Goal: Task Accomplishment & Management: Manage account settings

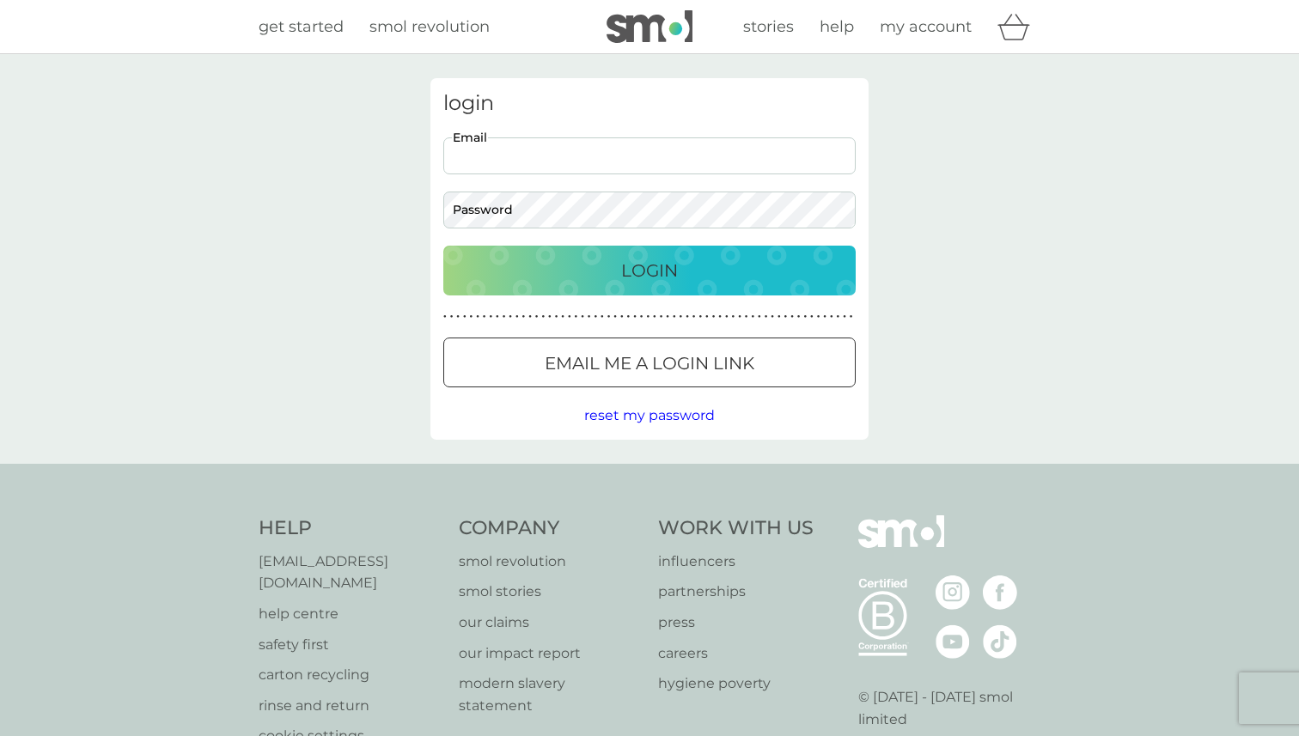
click at [563, 159] on input "Email" at bounding box center [649, 155] width 412 height 37
type input "brendaloiacono@gmail.com"
click at [627, 277] on p "Login" at bounding box center [649, 270] width 57 height 27
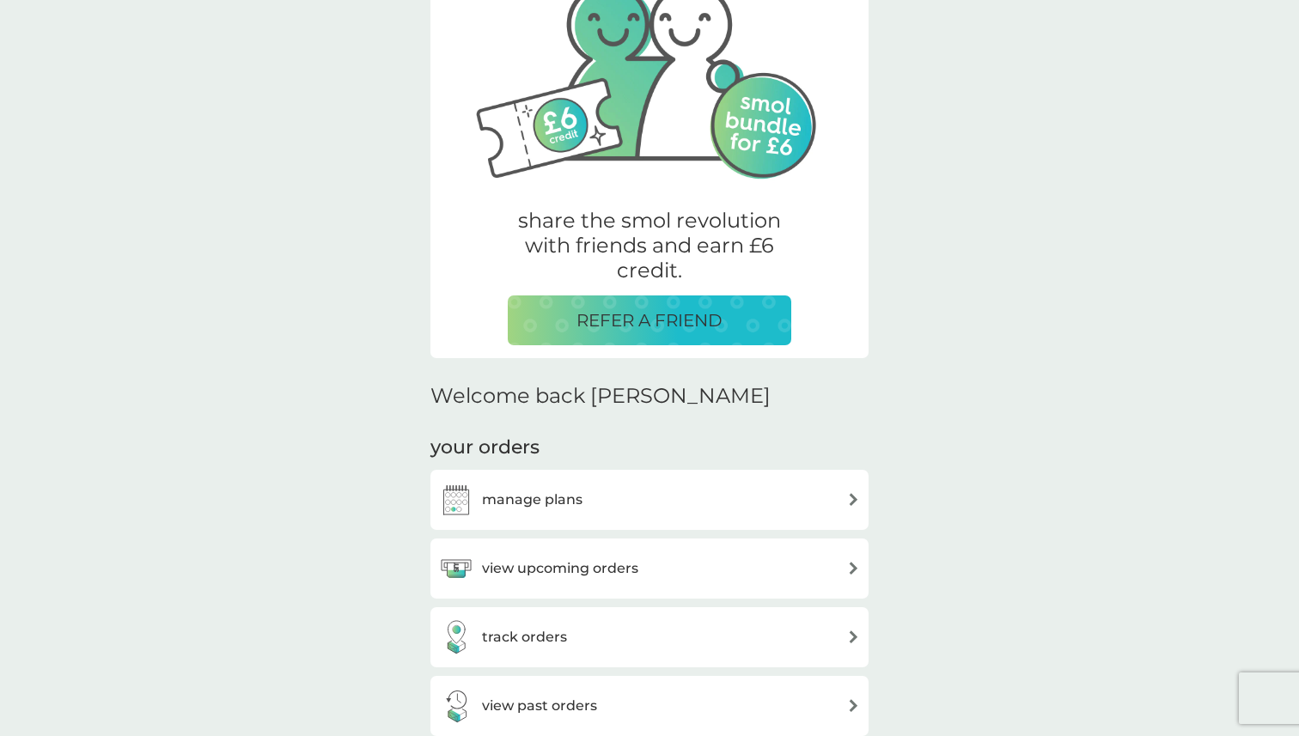
scroll to position [149, 0]
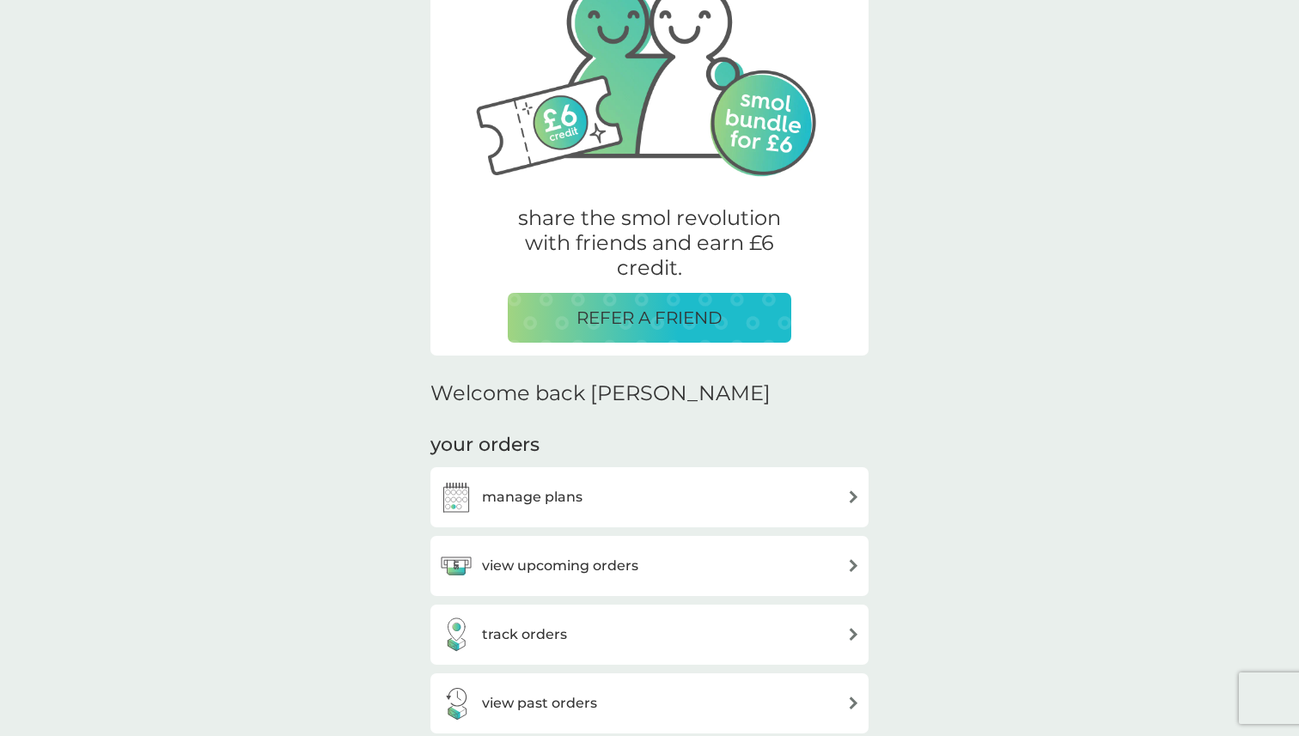
click at [849, 498] on img at bounding box center [853, 496] width 13 height 13
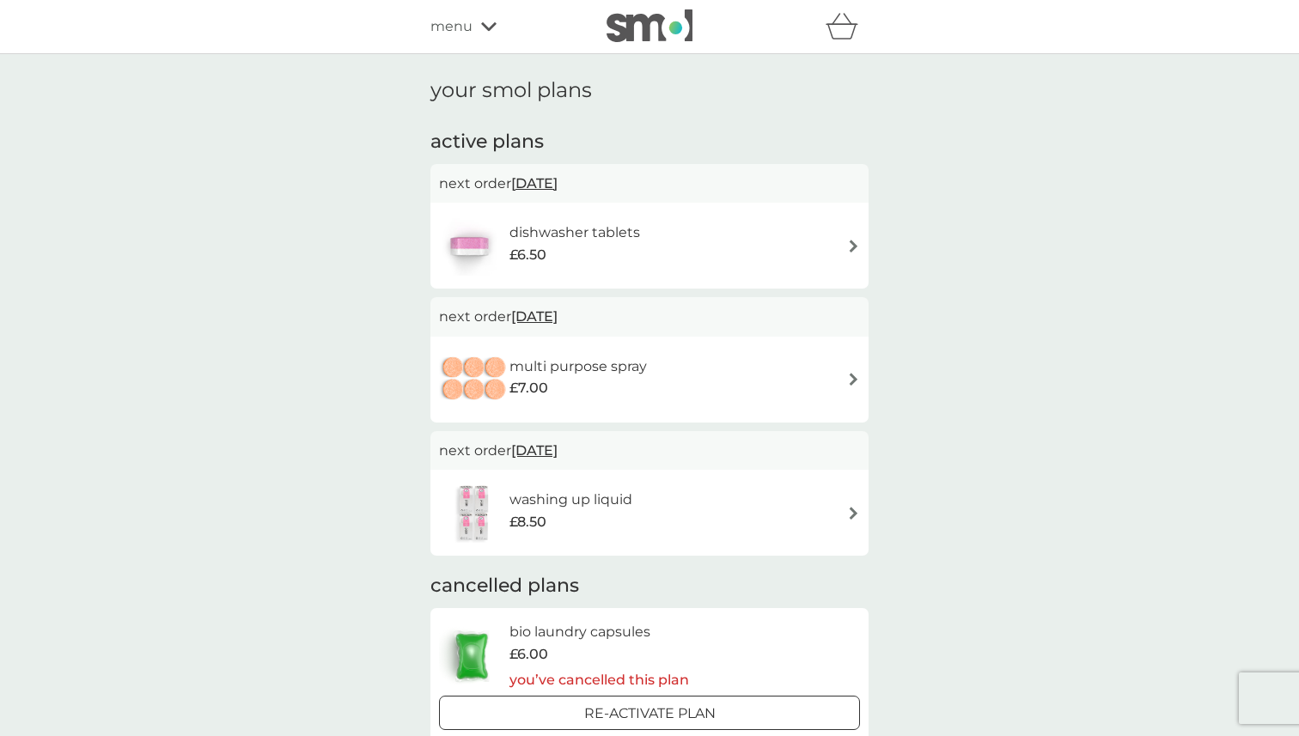
click at [852, 235] on div "dishwasher tablets £6.50" at bounding box center [649, 246] width 421 height 60
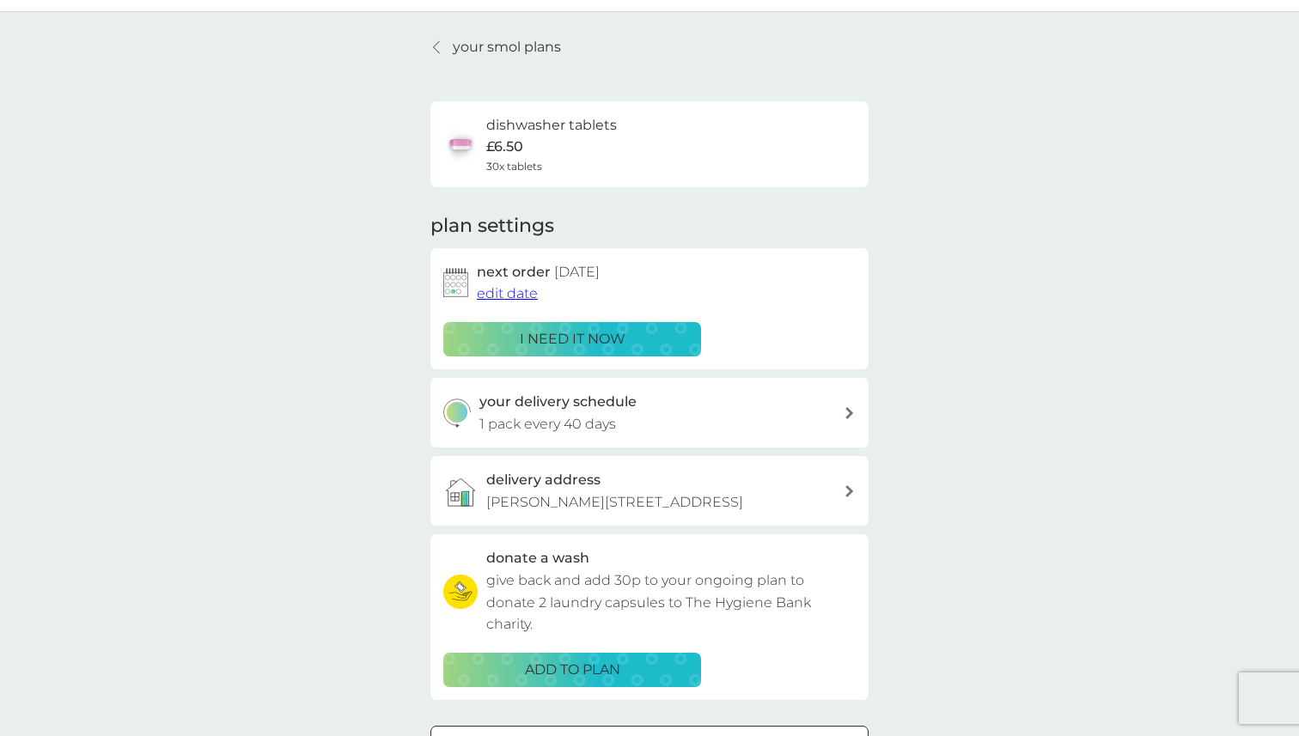
scroll to position [46, 0]
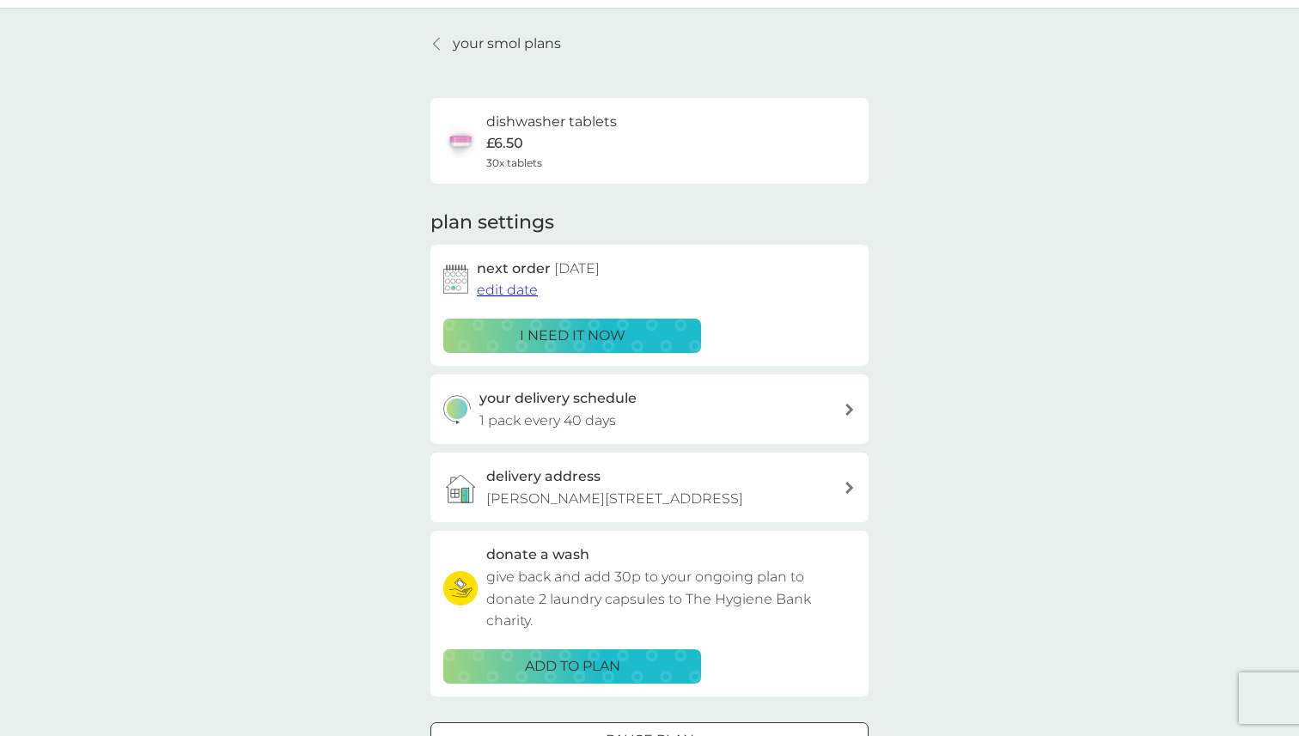
click at [509, 290] on span "edit date" at bounding box center [507, 290] width 61 height 16
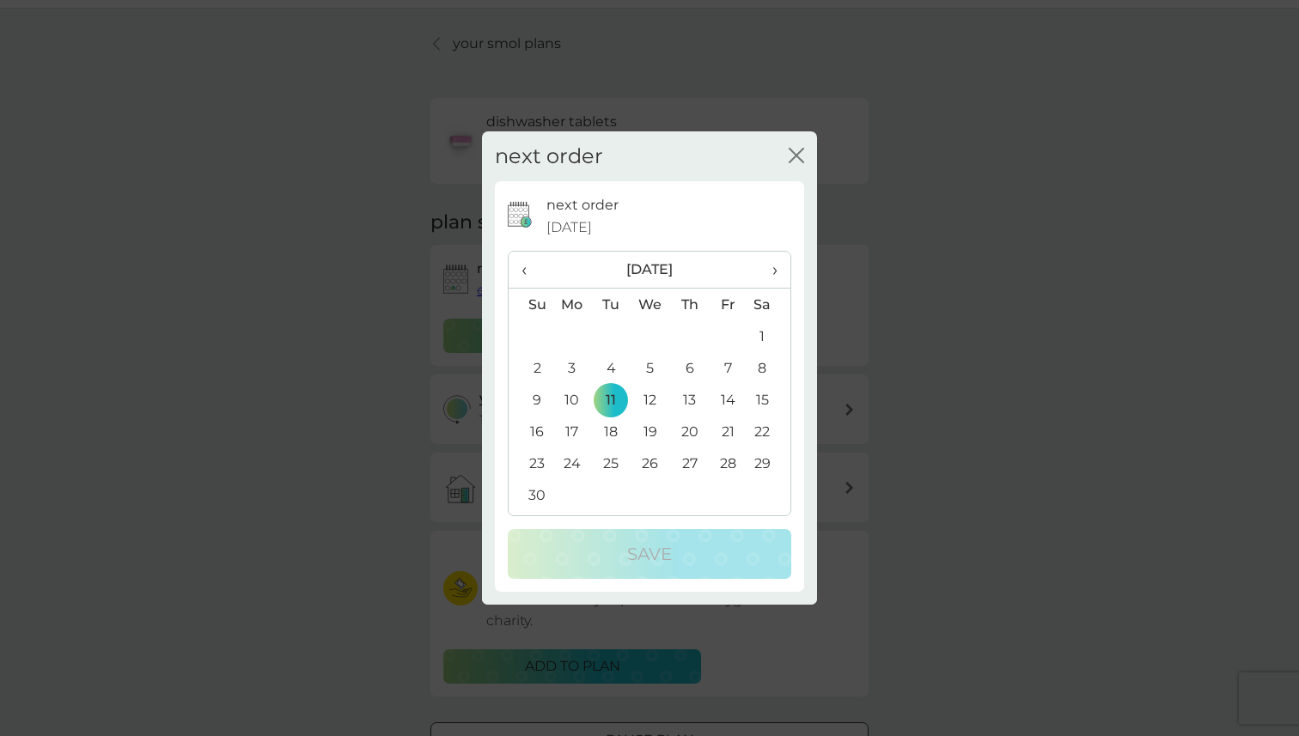
click at [771, 268] on span "›" at bounding box center [768, 270] width 17 height 36
click at [770, 267] on span "›" at bounding box center [768, 270] width 17 height 36
click at [652, 429] on td "21" at bounding box center [650, 432] width 40 height 32
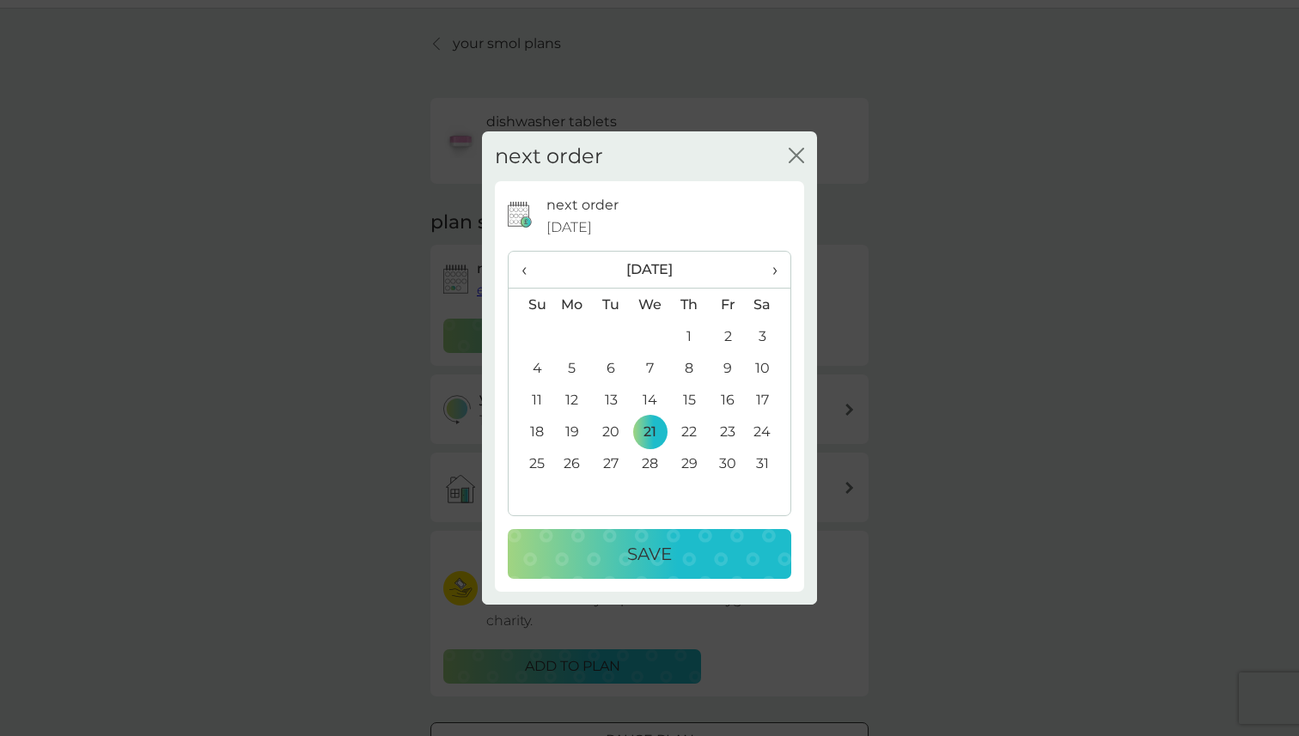
click at [645, 547] on p "Save" at bounding box center [649, 553] width 45 height 27
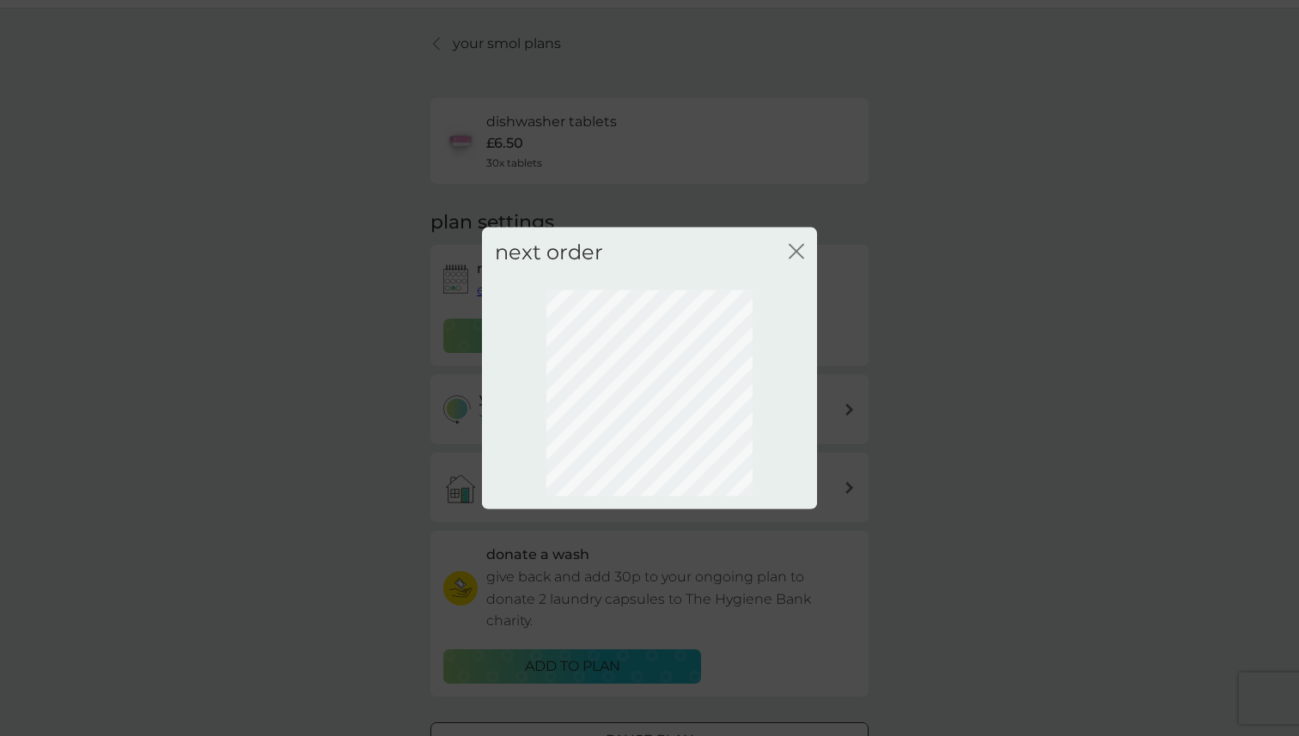
scroll to position [0, 0]
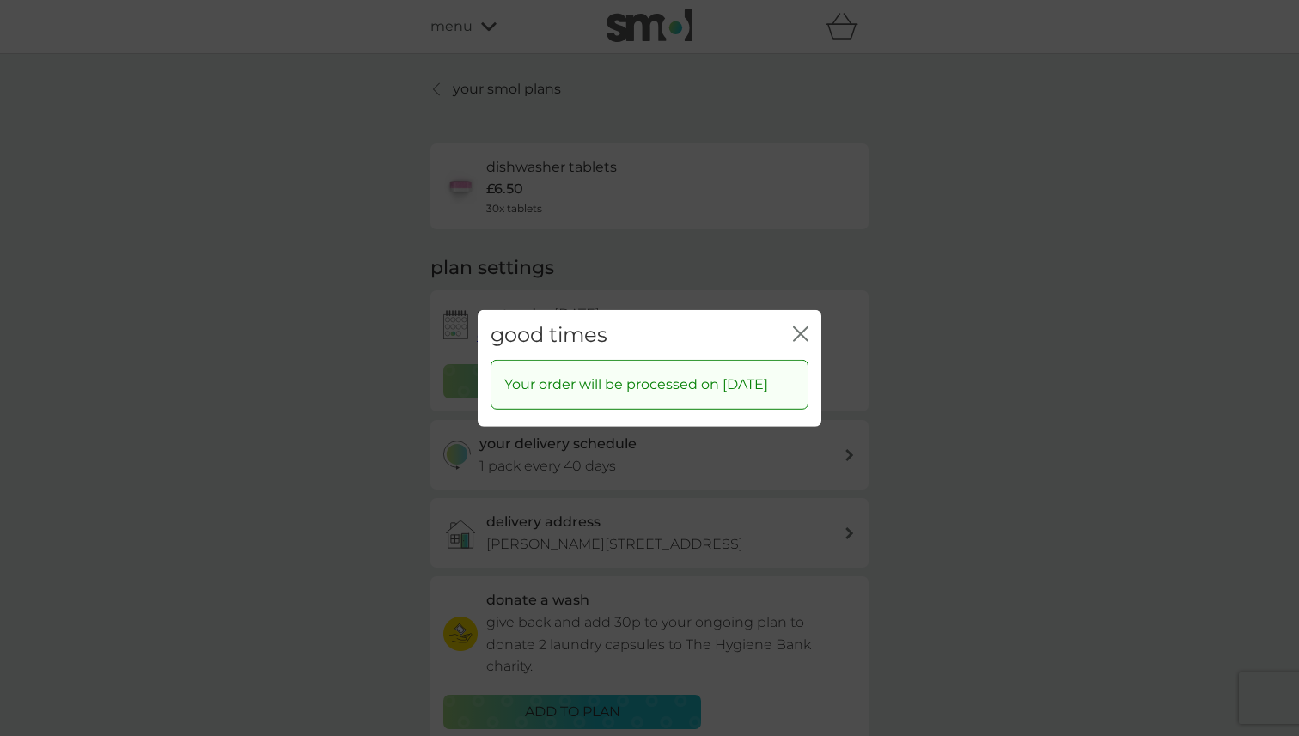
click at [802, 326] on icon "close" at bounding box center [803, 333] width 7 height 14
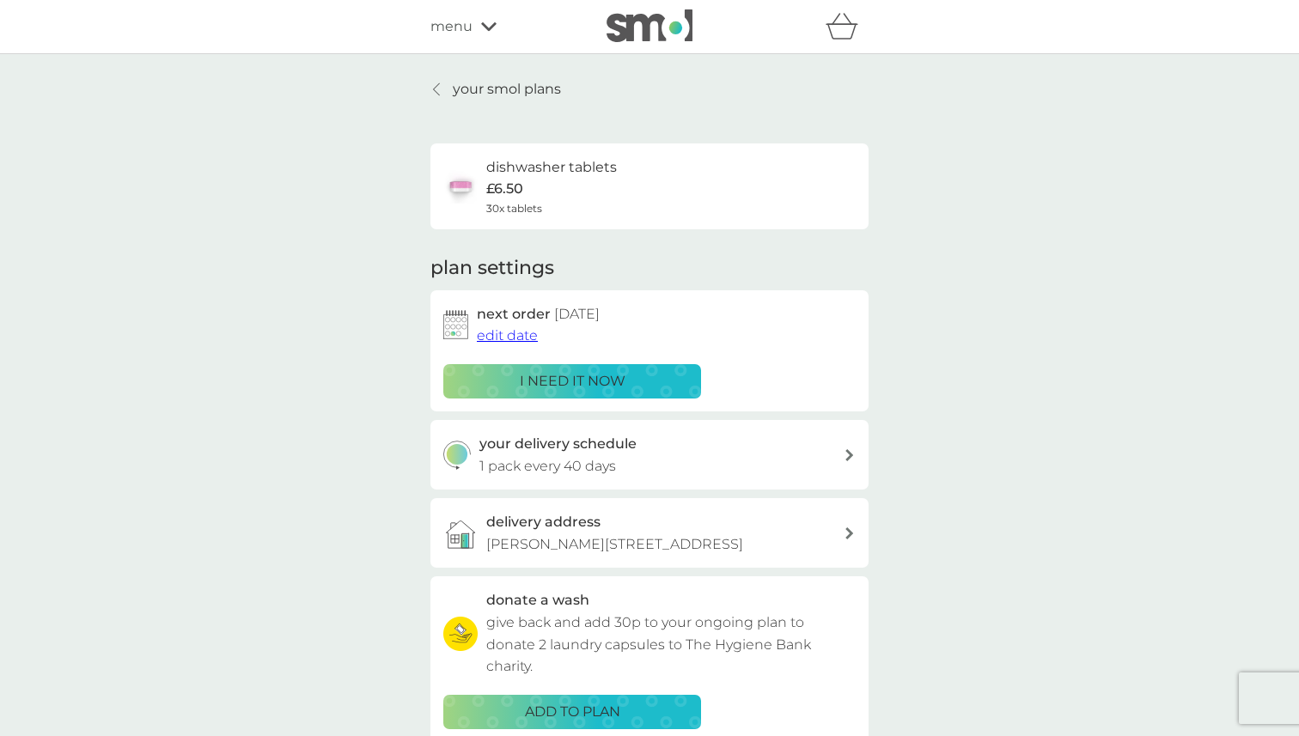
click at [508, 335] on span "edit date" at bounding box center [507, 335] width 61 height 16
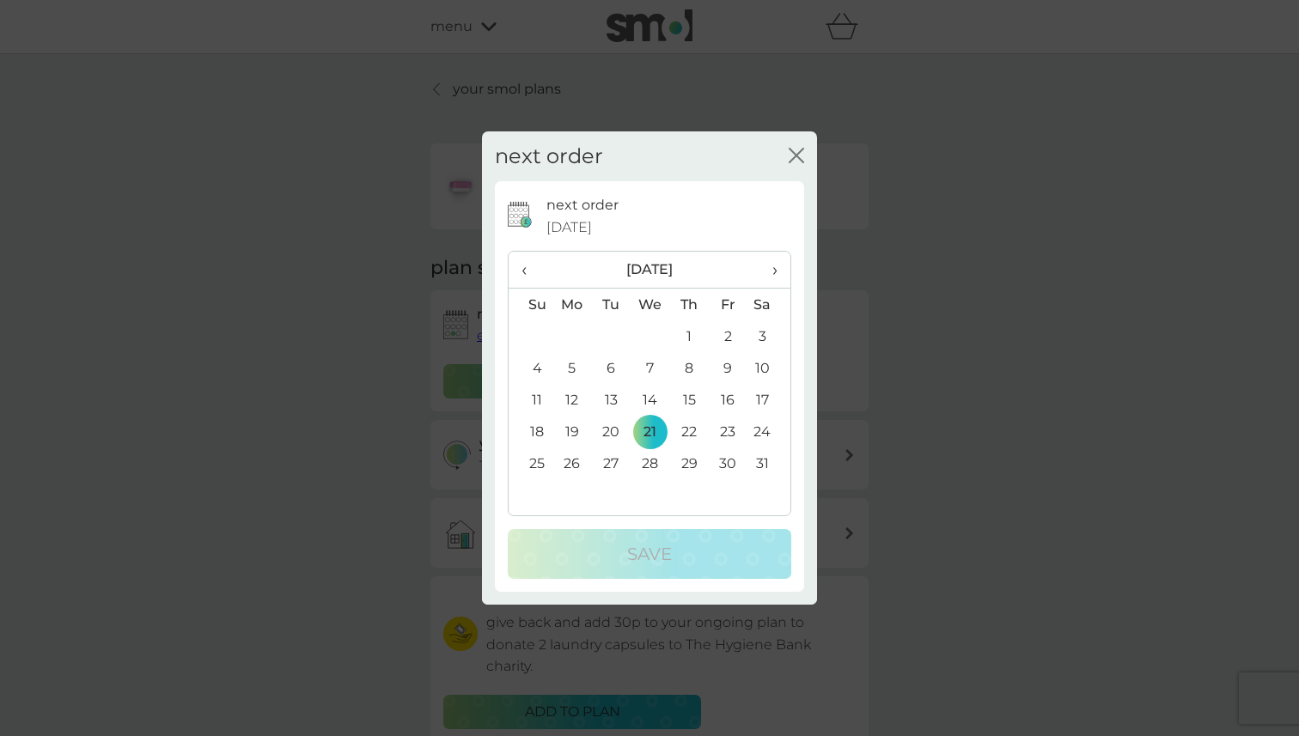
click at [776, 268] on span "›" at bounding box center [768, 270] width 17 height 36
click at [801, 155] on icon "close" at bounding box center [795, 155] width 15 height 15
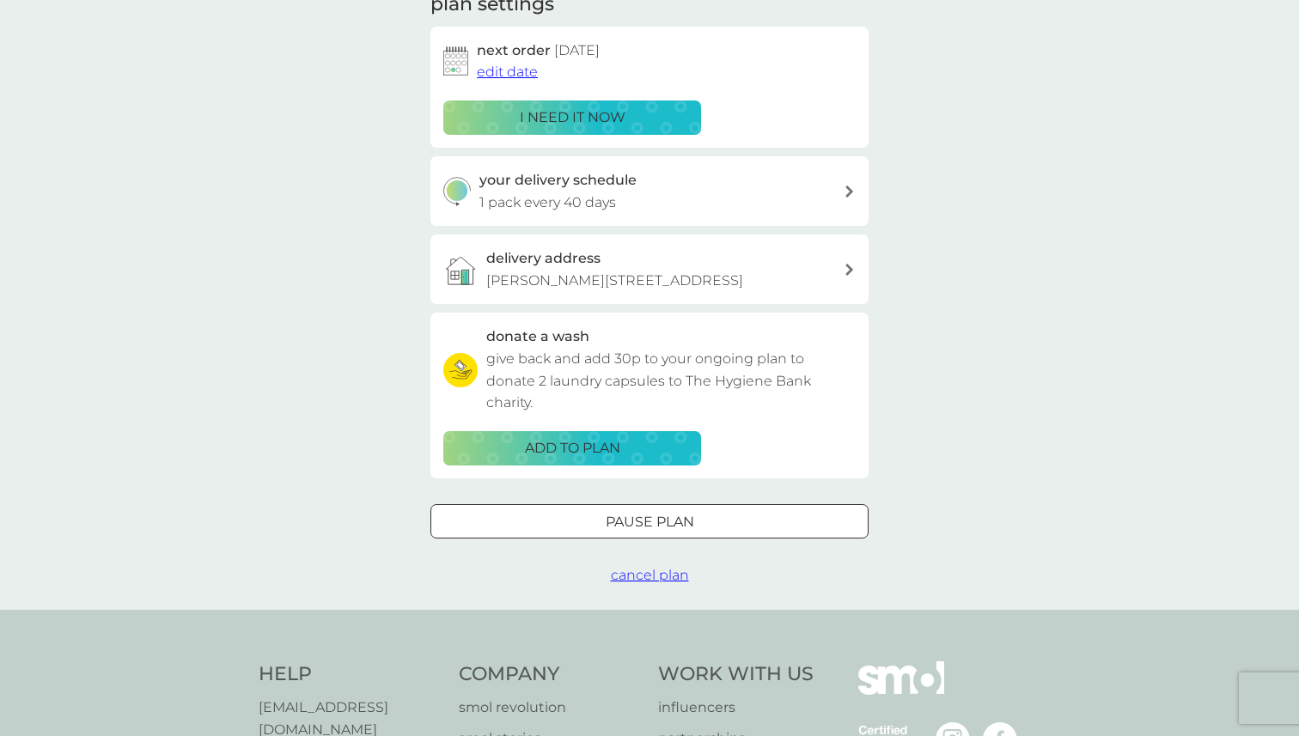
scroll to position [269, 0]
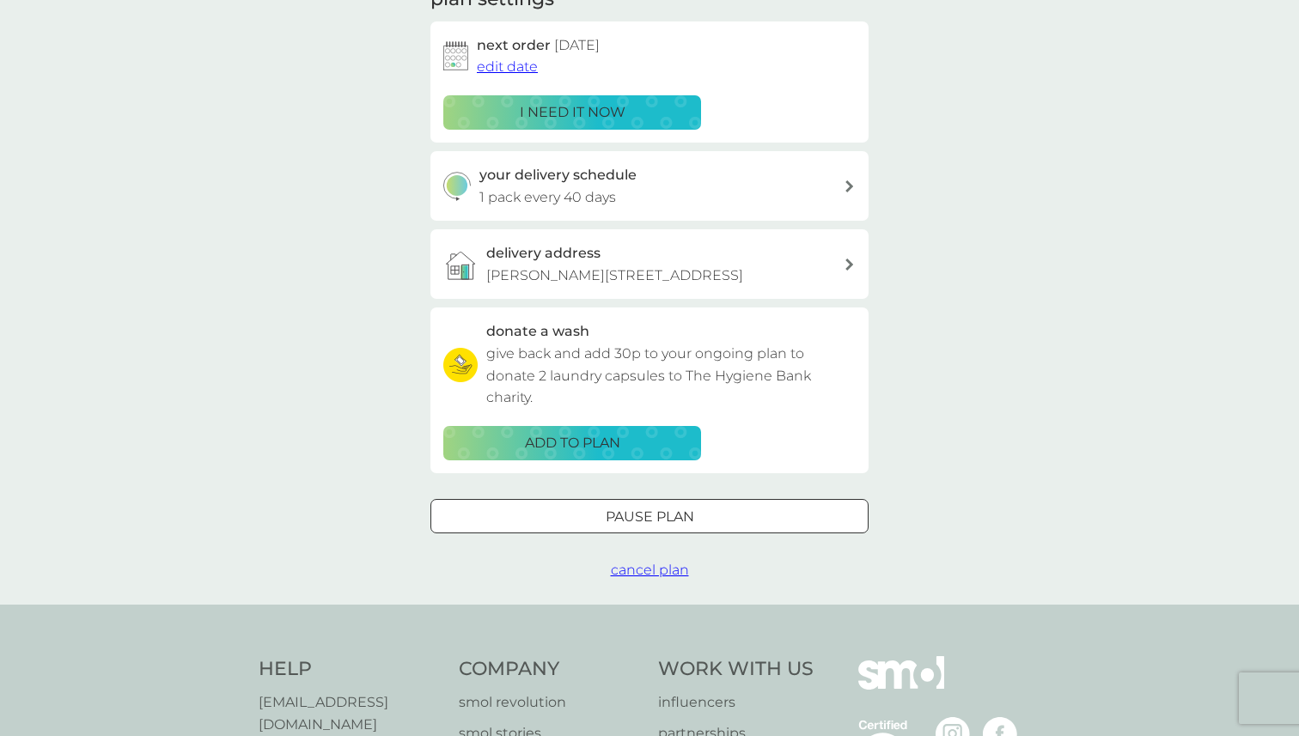
click at [848, 185] on icon at bounding box center [849, 186] width 9 height 12
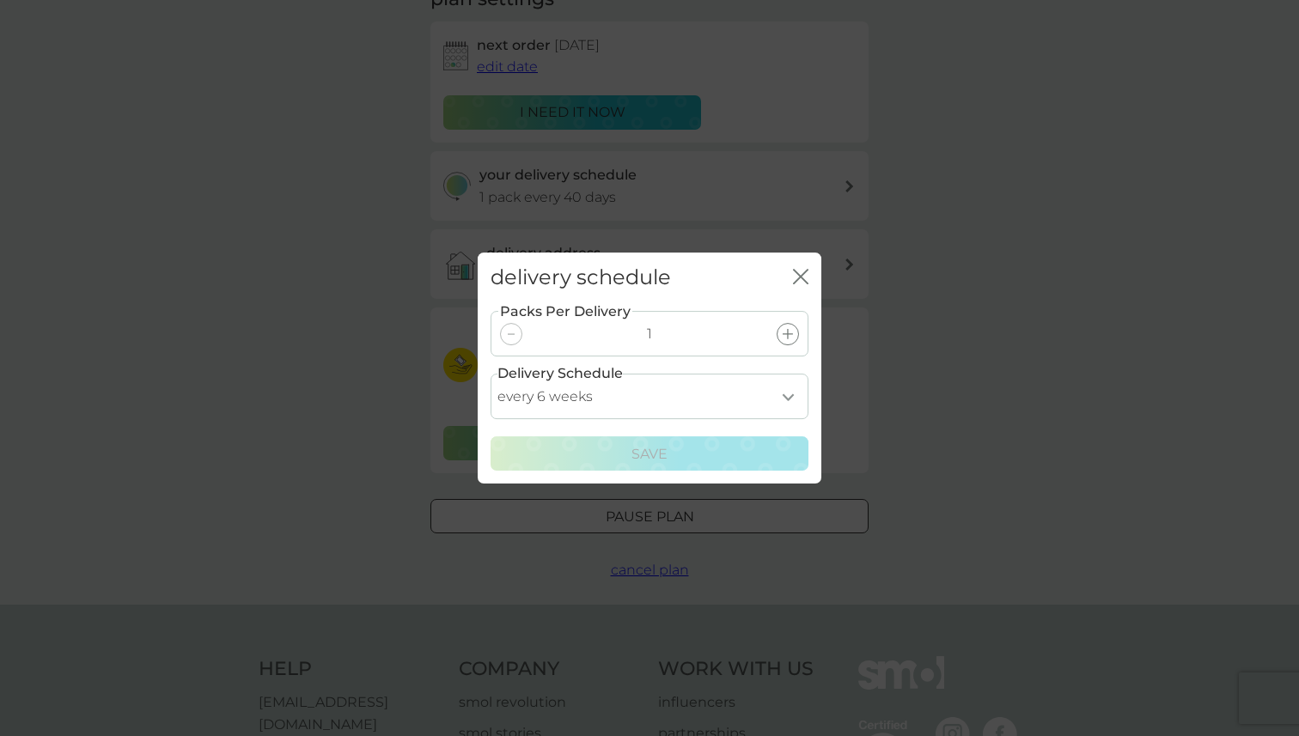
click at [785, 398] on select "every 1 week every 2 weeks every 3 weeks every 4 weeks every 5 weeks every 6 we…" at bounding box center [649, 397] width 318 height 46
select select "49"
click at [490, 374] on select "every 1 week every 2 weeks every 3 weeks every 4 weeks every 5 weeks every 6 we…" at bounding box center [649, 397] width 318 height 46
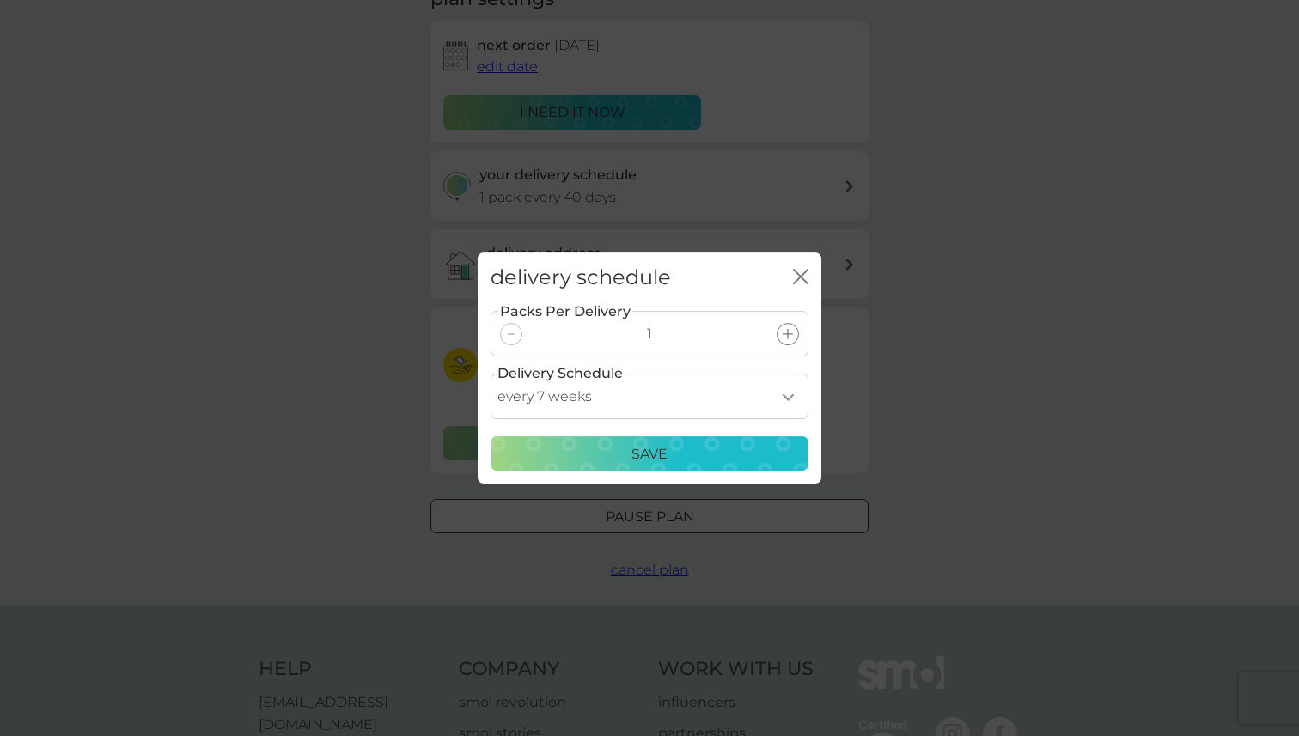
click at [660, 456] on p "Save" at bounding box center [649, 454] width 36 height 22
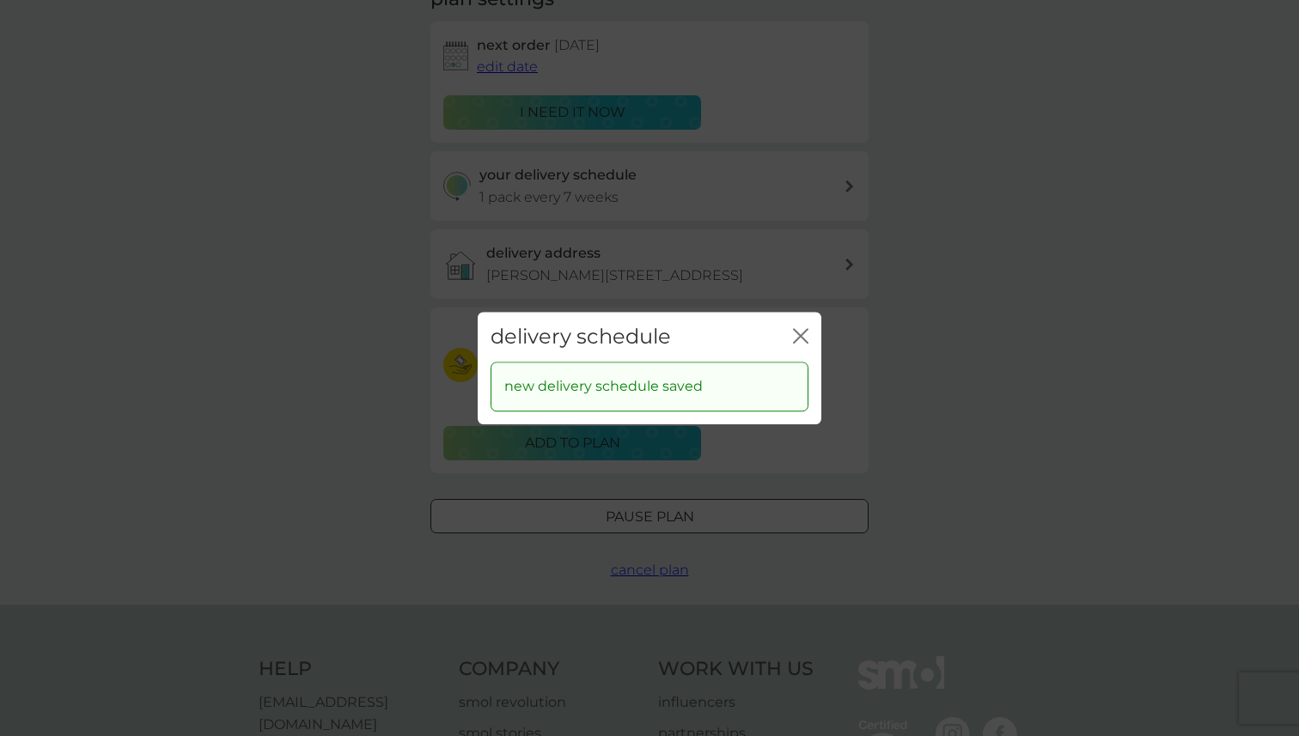
click at [800, 328] on icon "close" at bounding box center [800, 335] width 15 height 15
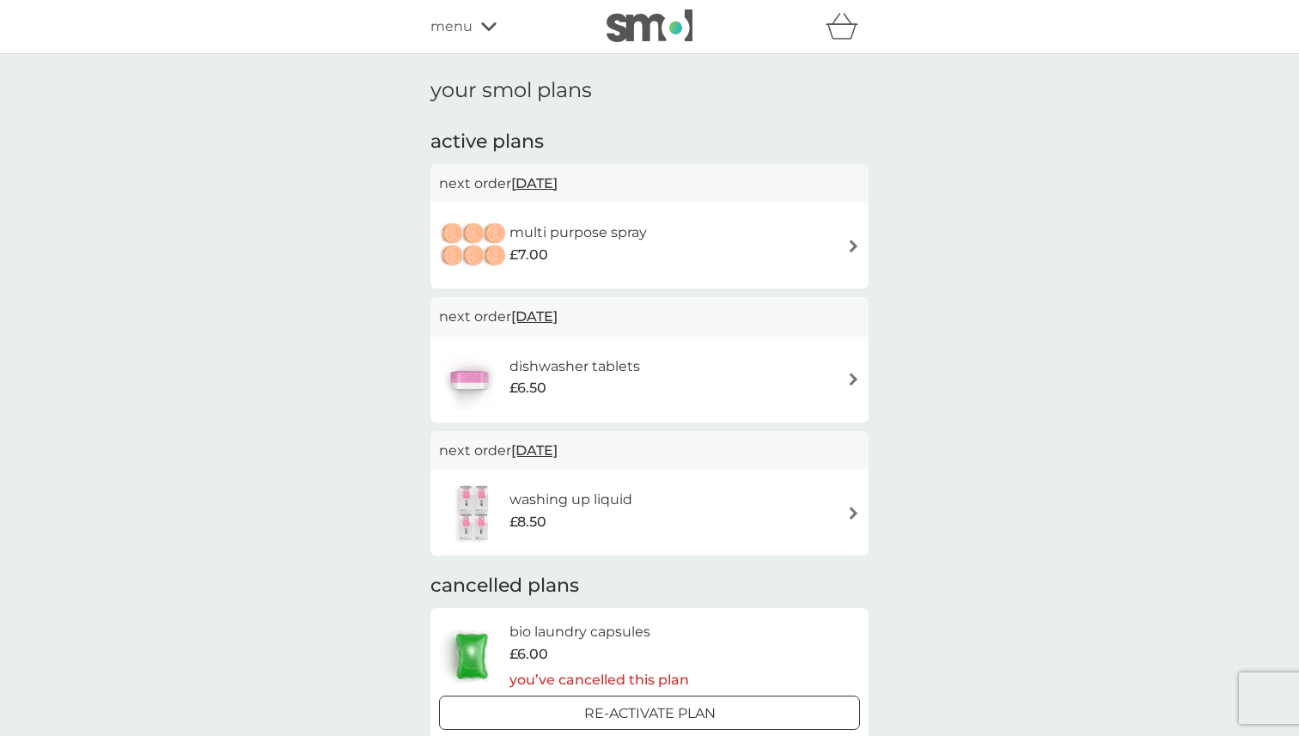
click at [849, 242] on img at bounding box center [853, 246] width 13 height 13
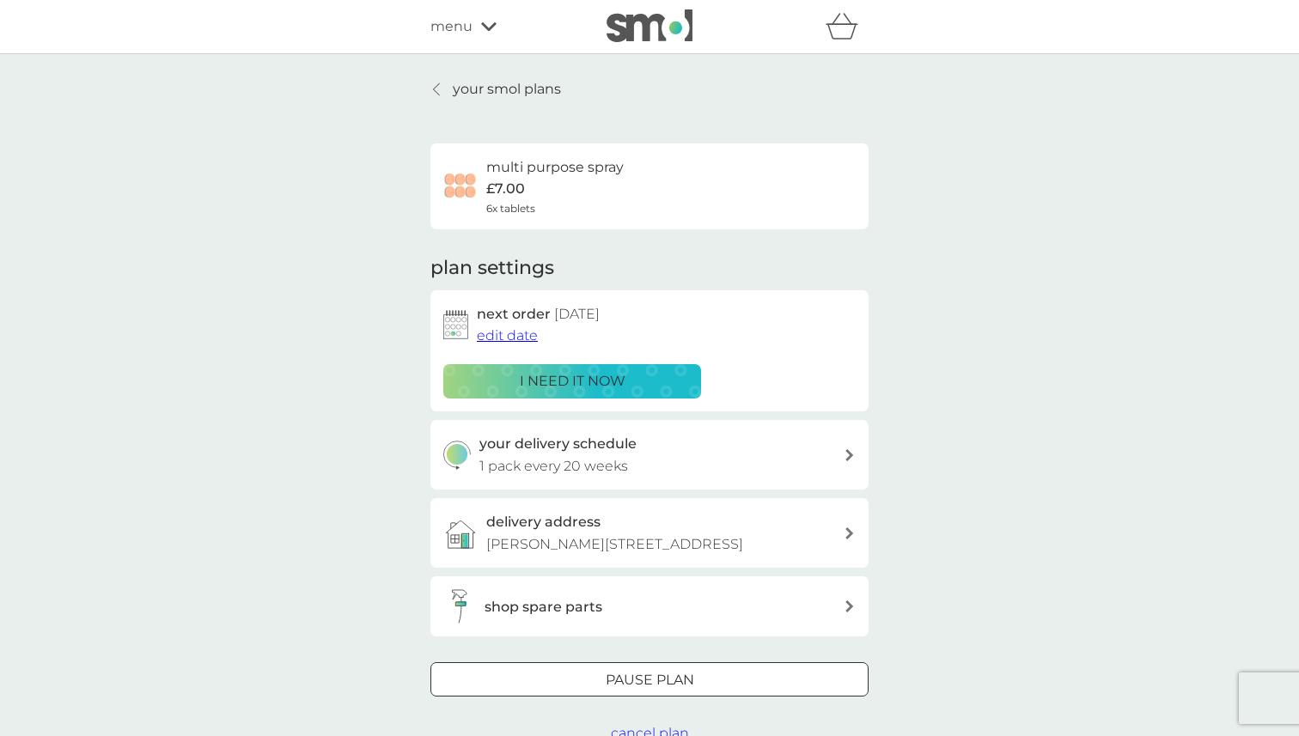
click at [508, 335] on span "edit date" at bounding box center [507, 335] width 61 height 16
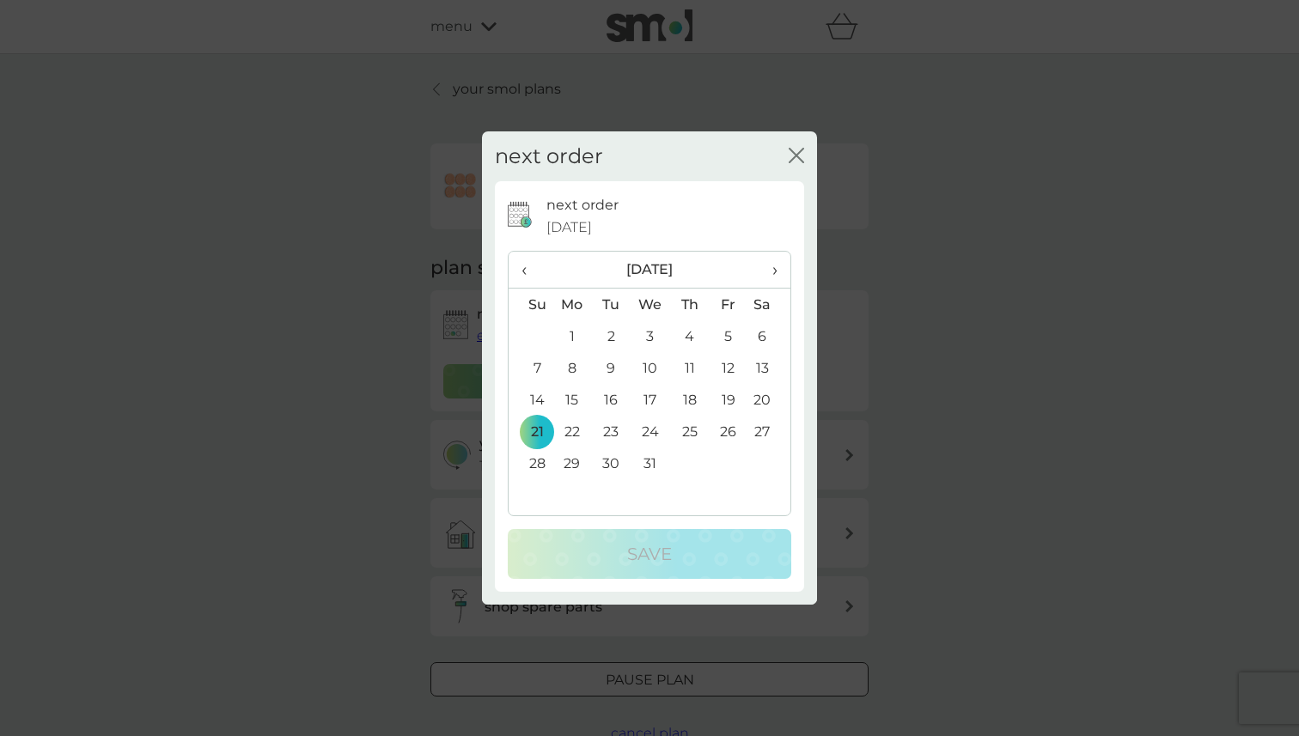
click at [772, 265] on span "›" at bounding box center [768, 270] width 17 height 36
click at [729, 464] on td "27" at bounding box center [728, 463] width 39 height 32
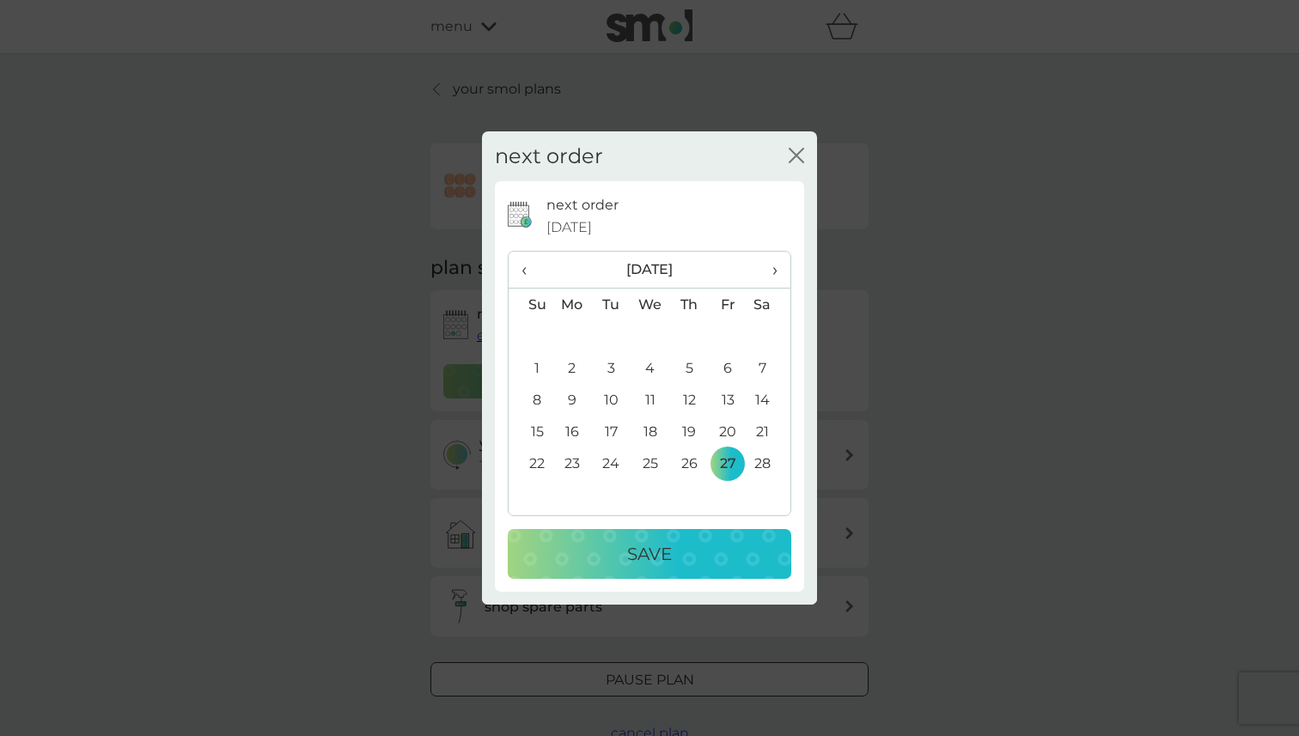
click at [652, 551] on p "Save" at bounding box center [649, 553] width 45 height 27
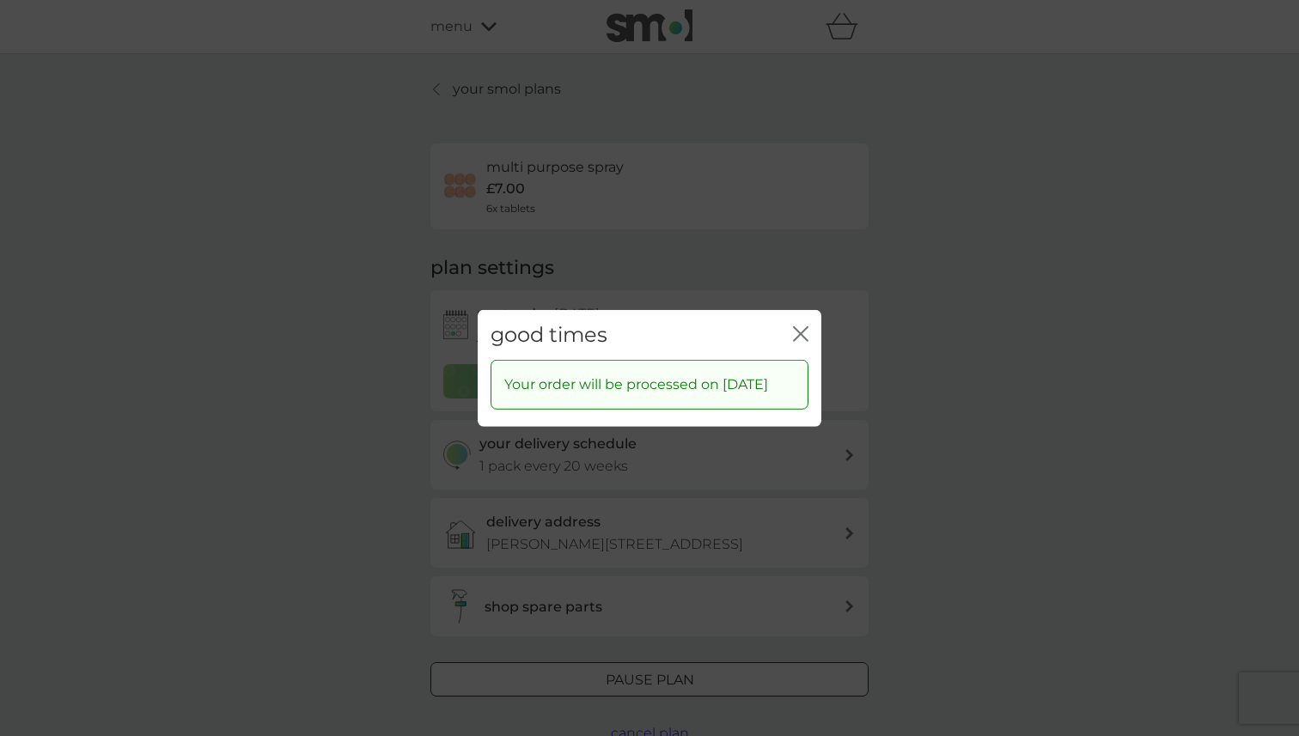
click at [803, 326] on icon "close" at bounding box center [803, 333] width 7 height 14
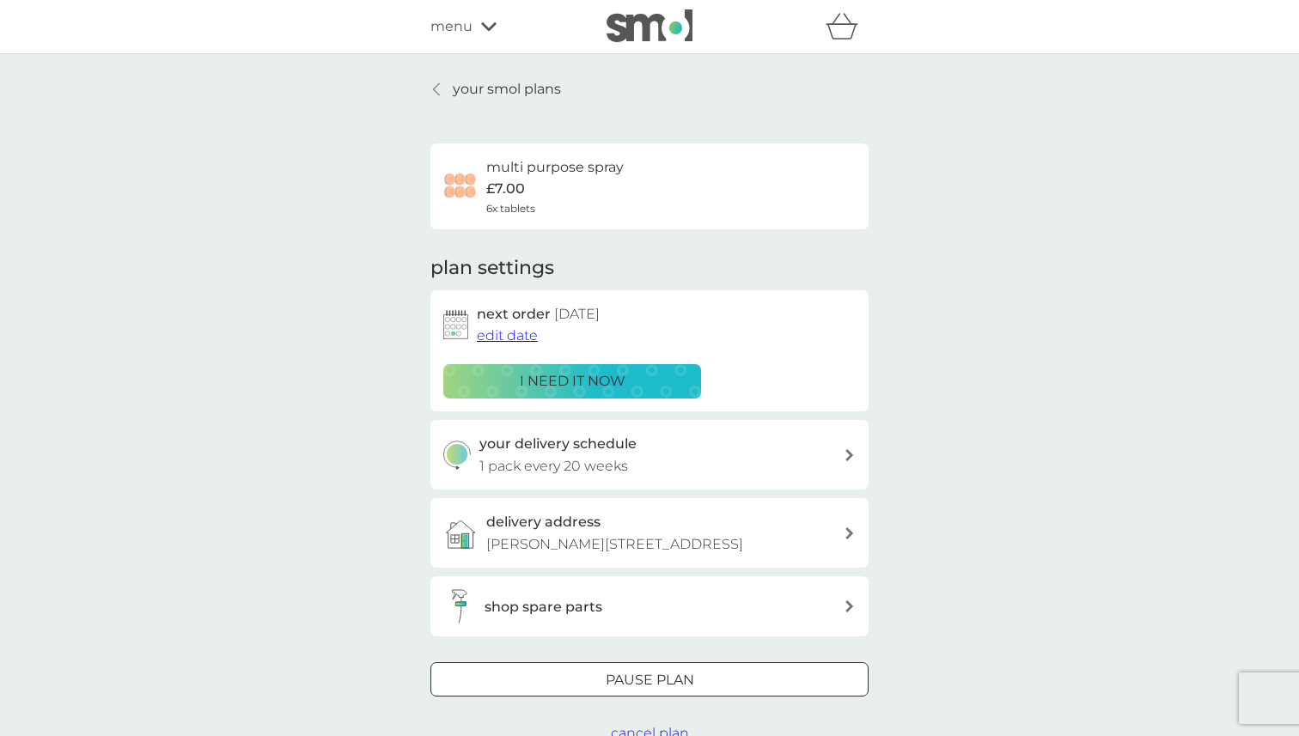
click at [847, 452] on icon at bounding box center [849, 455] width 8 height 12
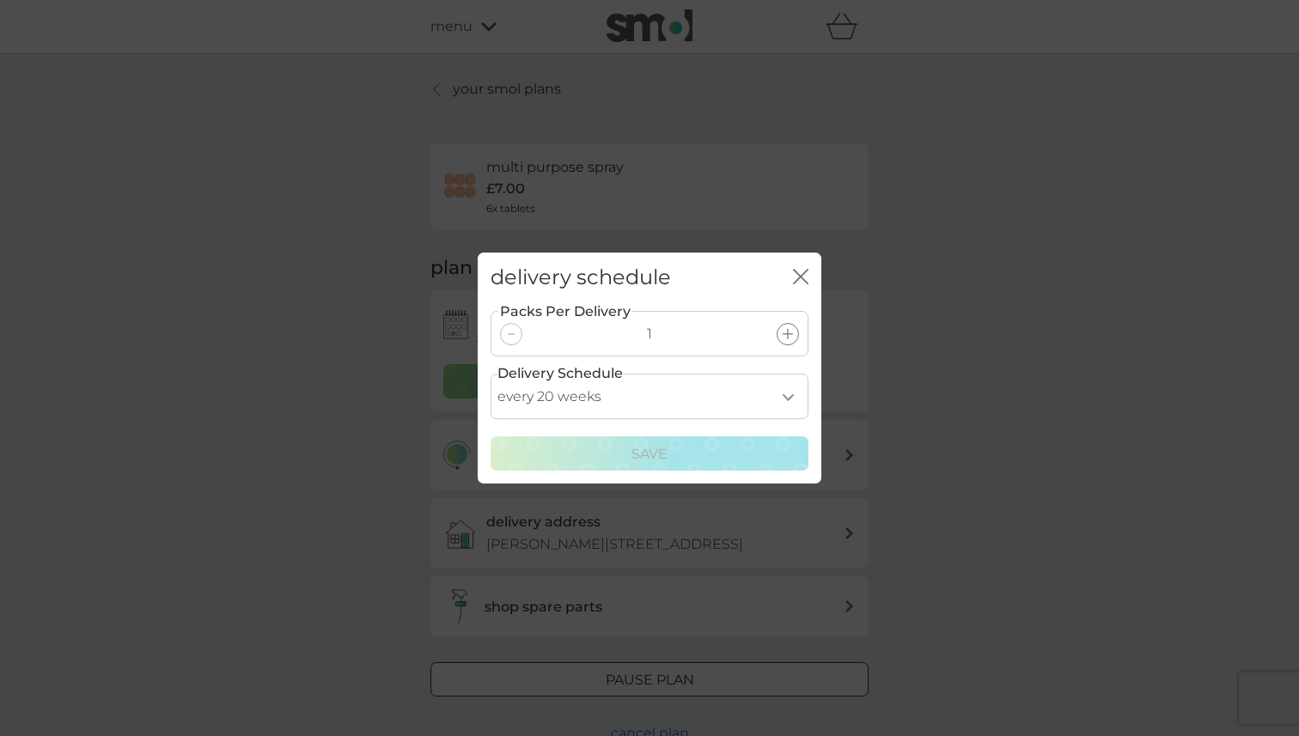
click at [786, 398] on select "every 1 week every 2 weeks every 3 weeks every 4 weeks every 5 weeks every 6 we…" at bounding box center [649, 397] width 318 height 46
select select "210"
click at [490, 374] on select "every 1 week every 2 weeks every 3 weeks every 4 weeks every 5 weeks every 6 we…" at bounding box center [649, 397] width 318 height 46
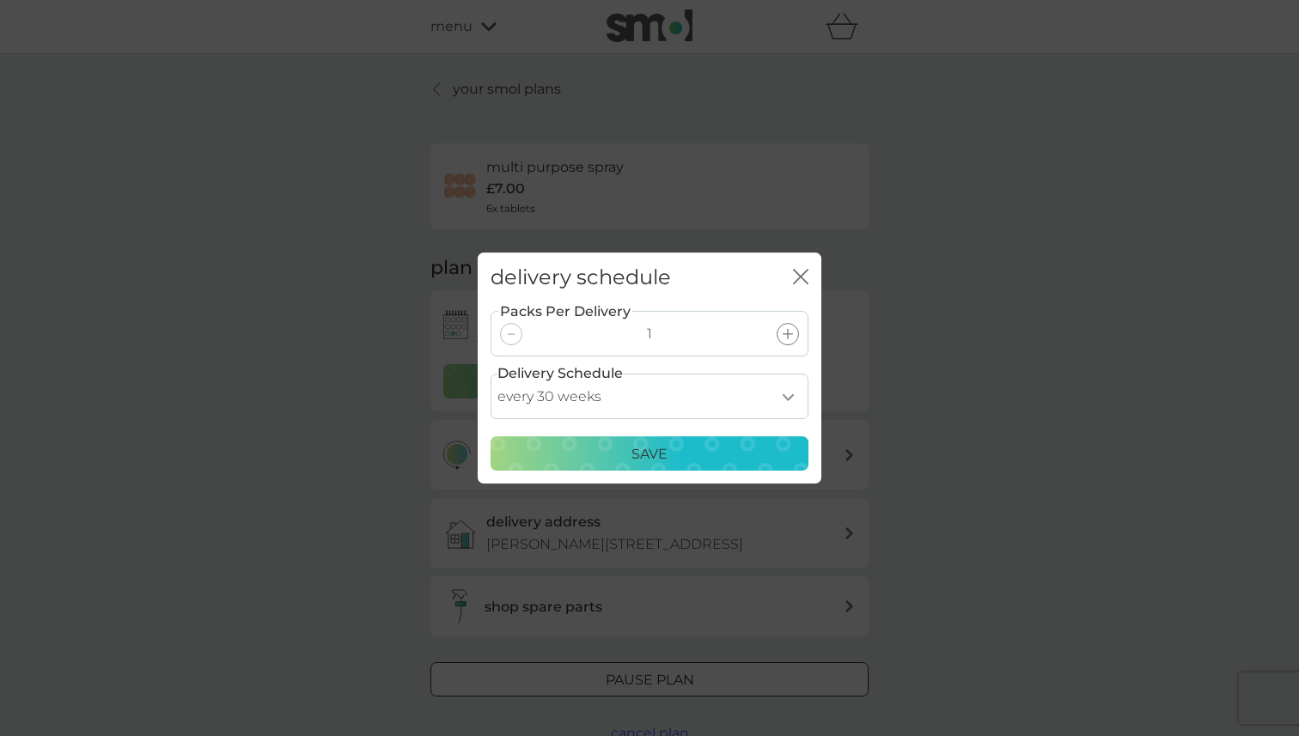
click at [692, 448] on div "Save" at bounding box center [649, 454] width 295 height 22
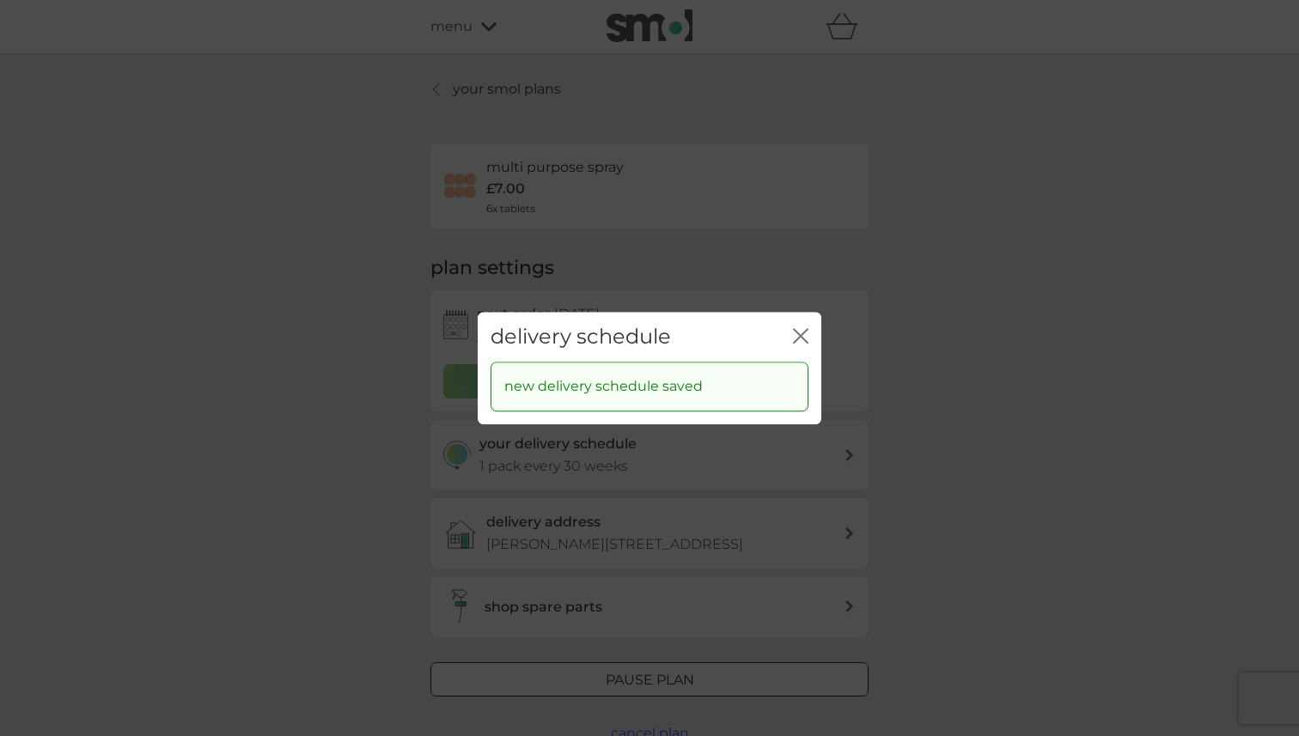
click at [798, 332] on icon "close" at bounding box center [800, 335] width 15 height 15
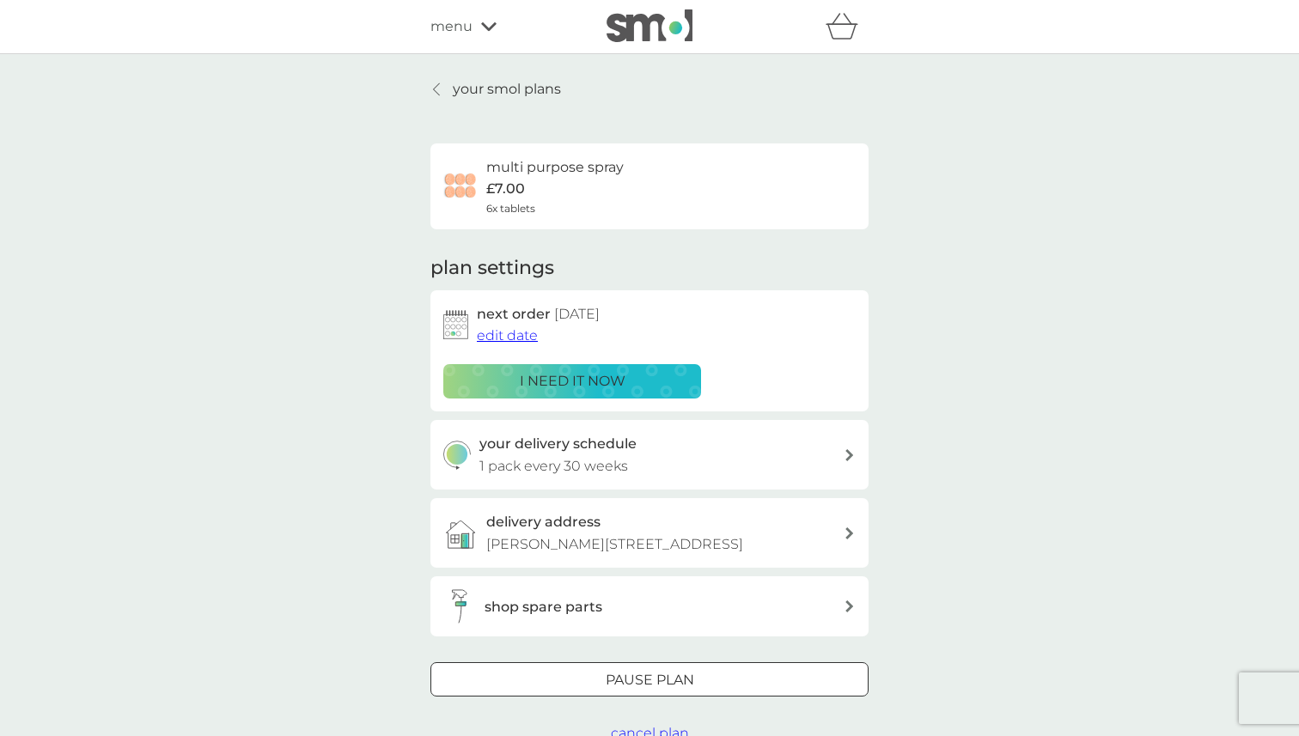
click at [435, 89] on icon at bounding box center [436, 89] width 7 height 14
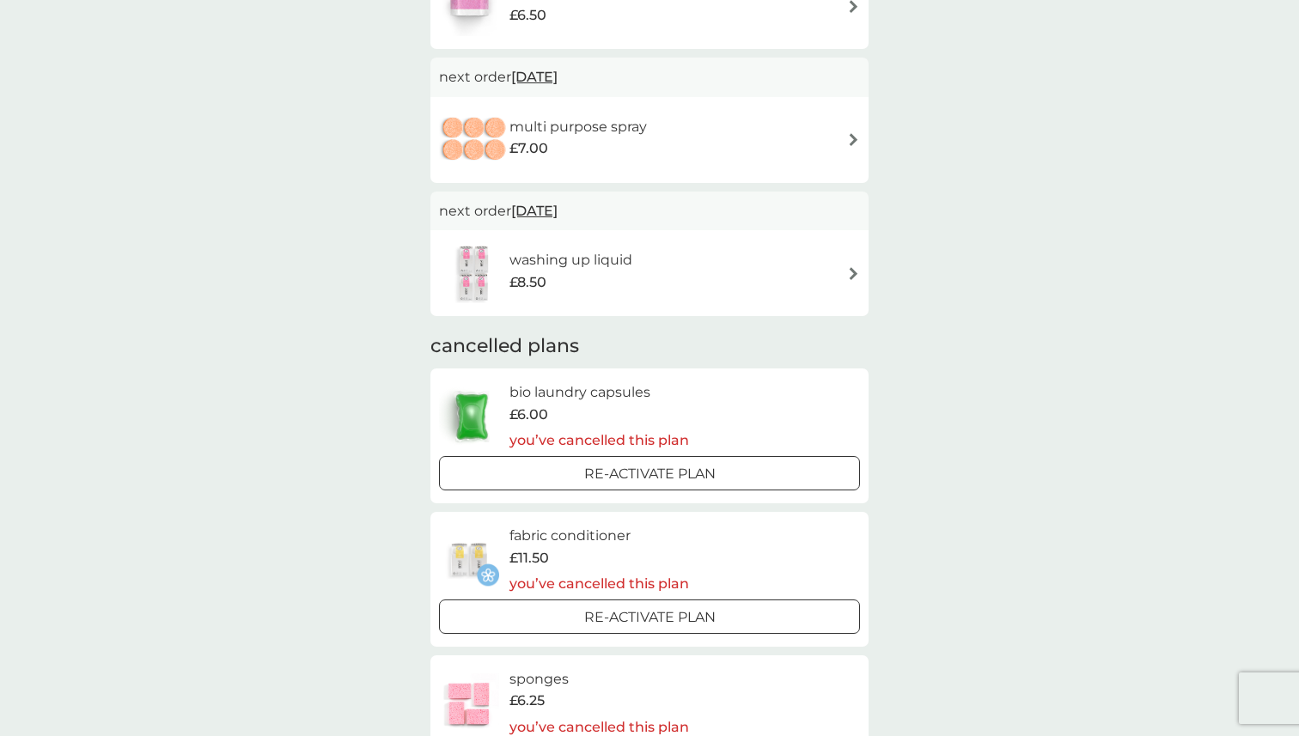
scroll to position [278, 0]
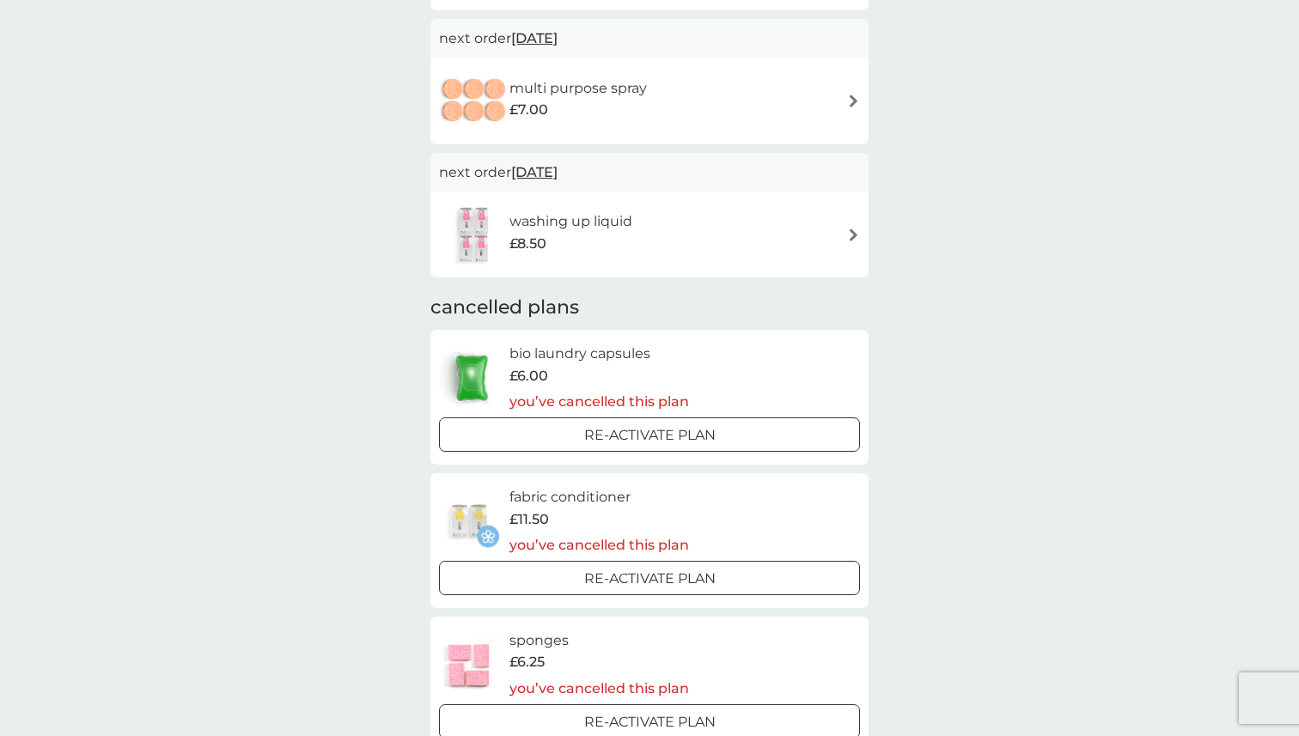
click at [849, 234] on img at bounding box center [853, 234] width 13 height 13
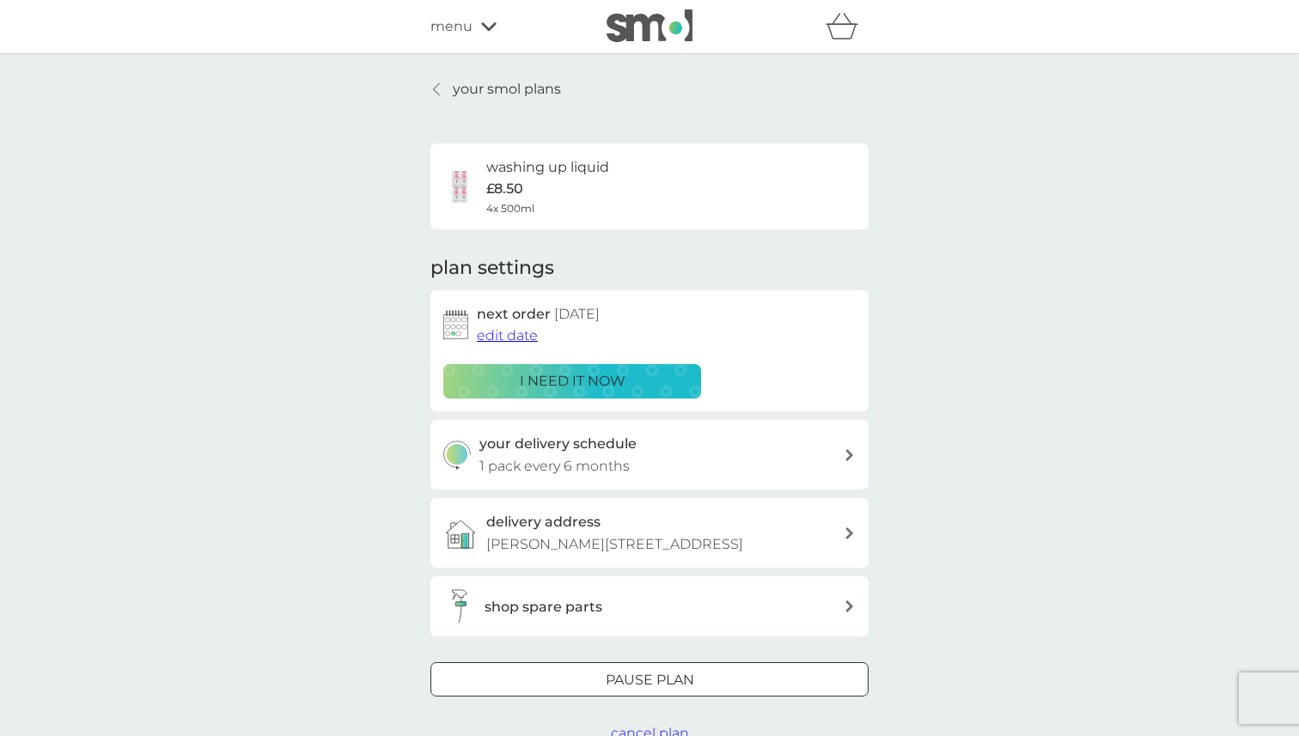
click at [513, 330] on span "edit date" at bounding box center [507, 335] width 61 height 16
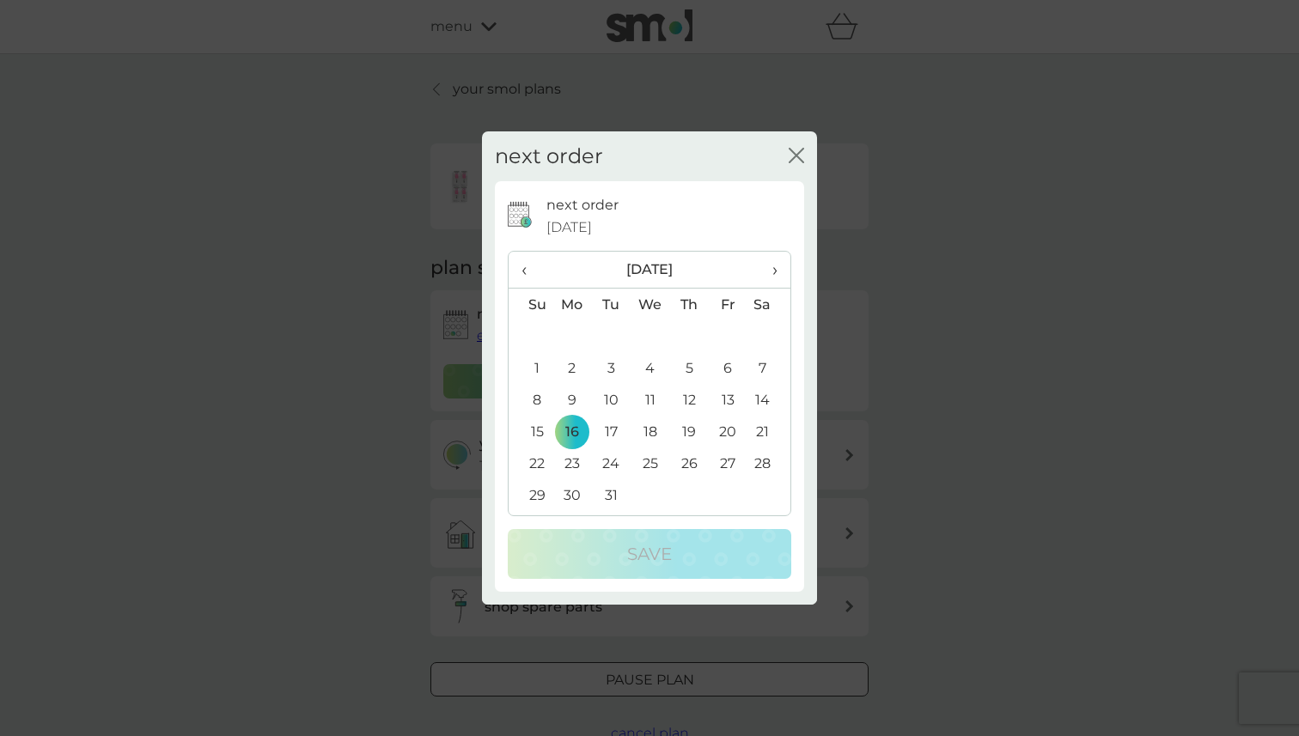
click at [774, 270] on span "›" at bounding box center [768, 270] width 17 height 36
click at [528, 270] on span "‹" at bounding box center [530, 270] width 18 height 36
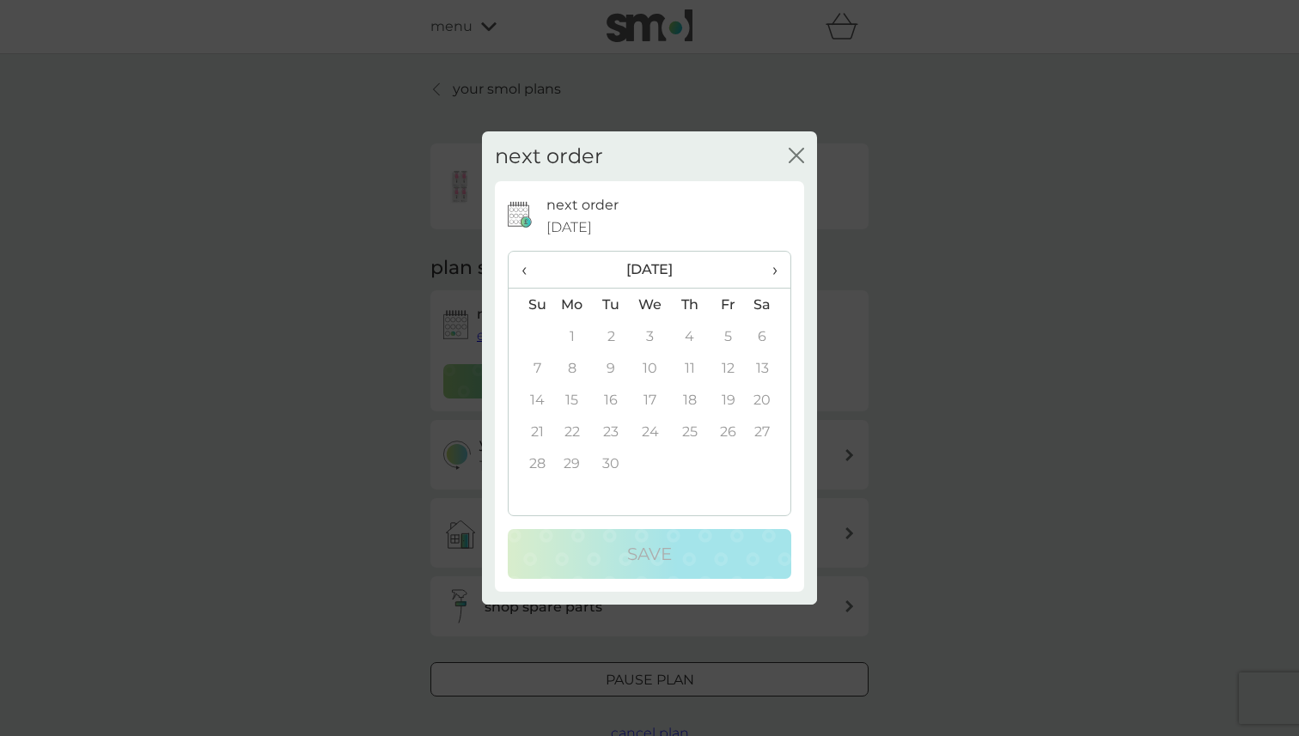
click at [528, 270] on span "‹" at bounding box center [530, 270] width 18 height 36
click at [649, 368] on td "6" at bounding box center [650, 368] width 40 height 32
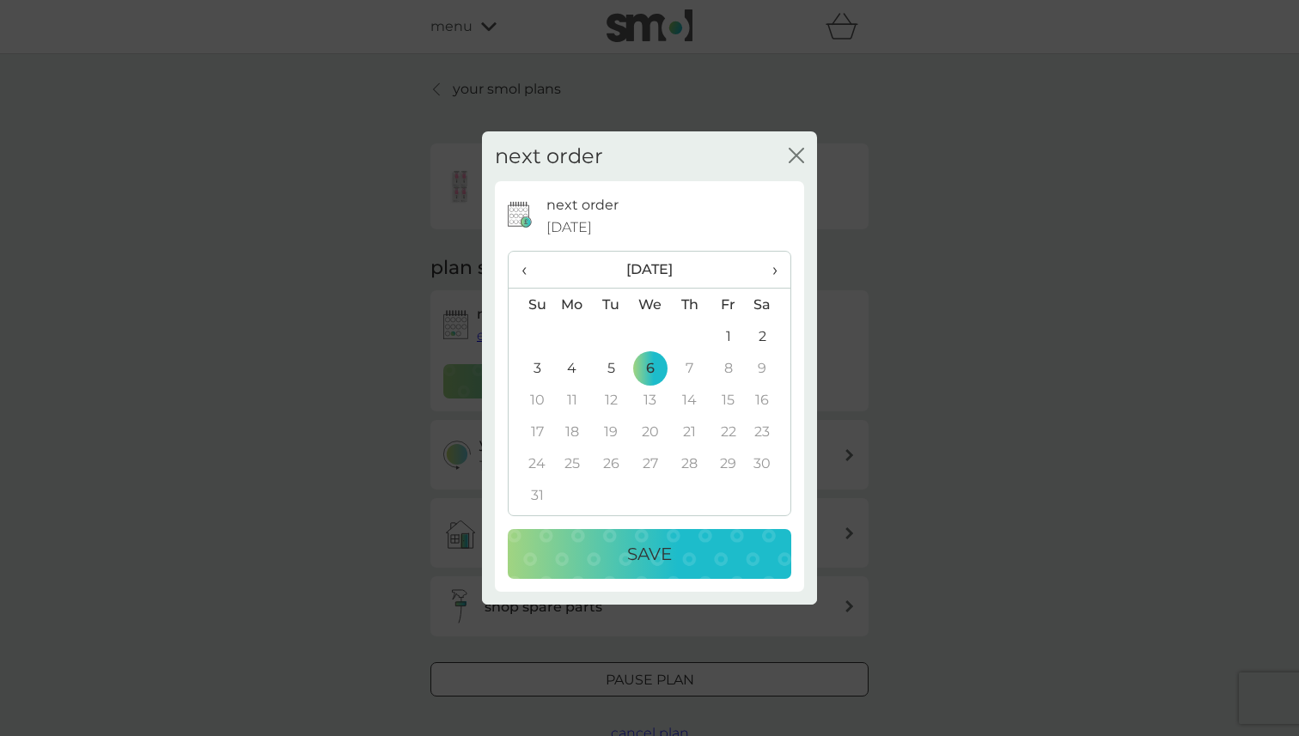
click at [651, 555] on p "Save" at bounding box center [649, 553] width 45 height 27
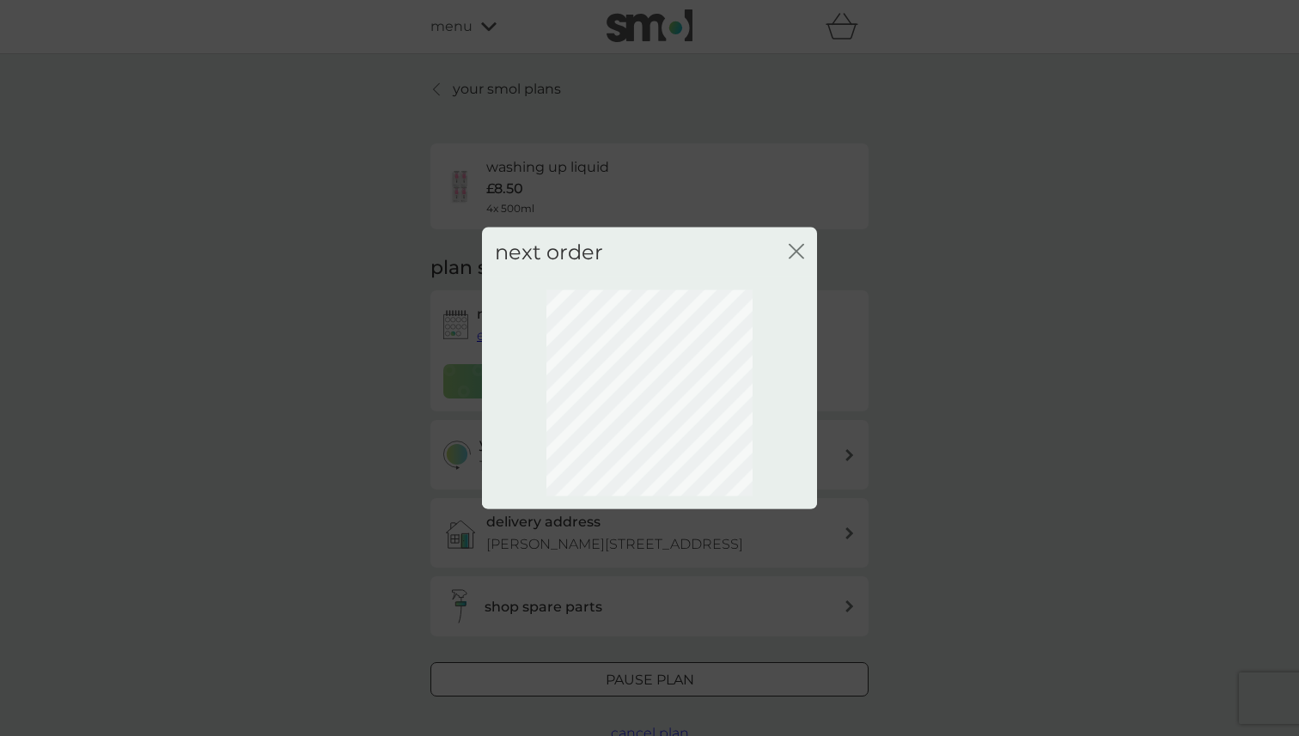
click at [794, 254] on icon "close" at bounding box center [795, 250] width 15 height 15
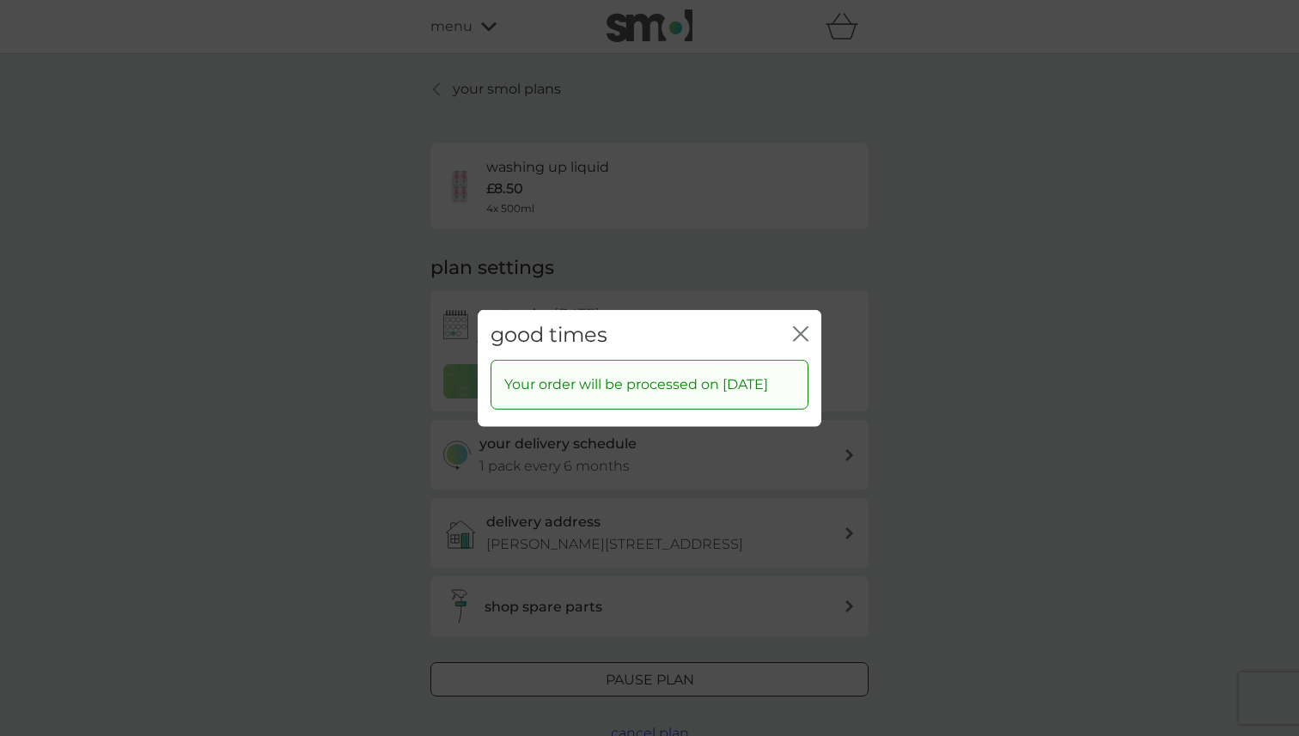
click at [800, 326] on icon "close" at bounding box center [800, 333] width 15 height 15
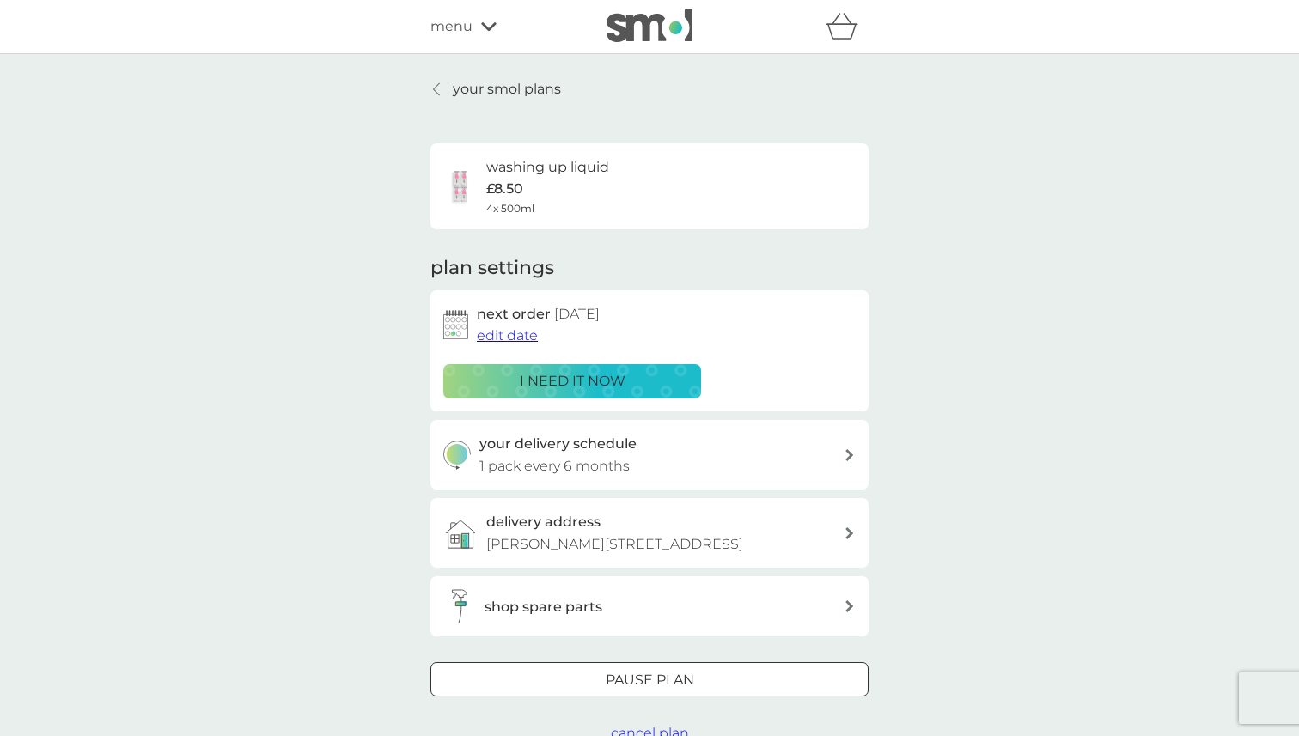
click at [846, 454] on icon at bounding box center [849, 455] width 9 height 12
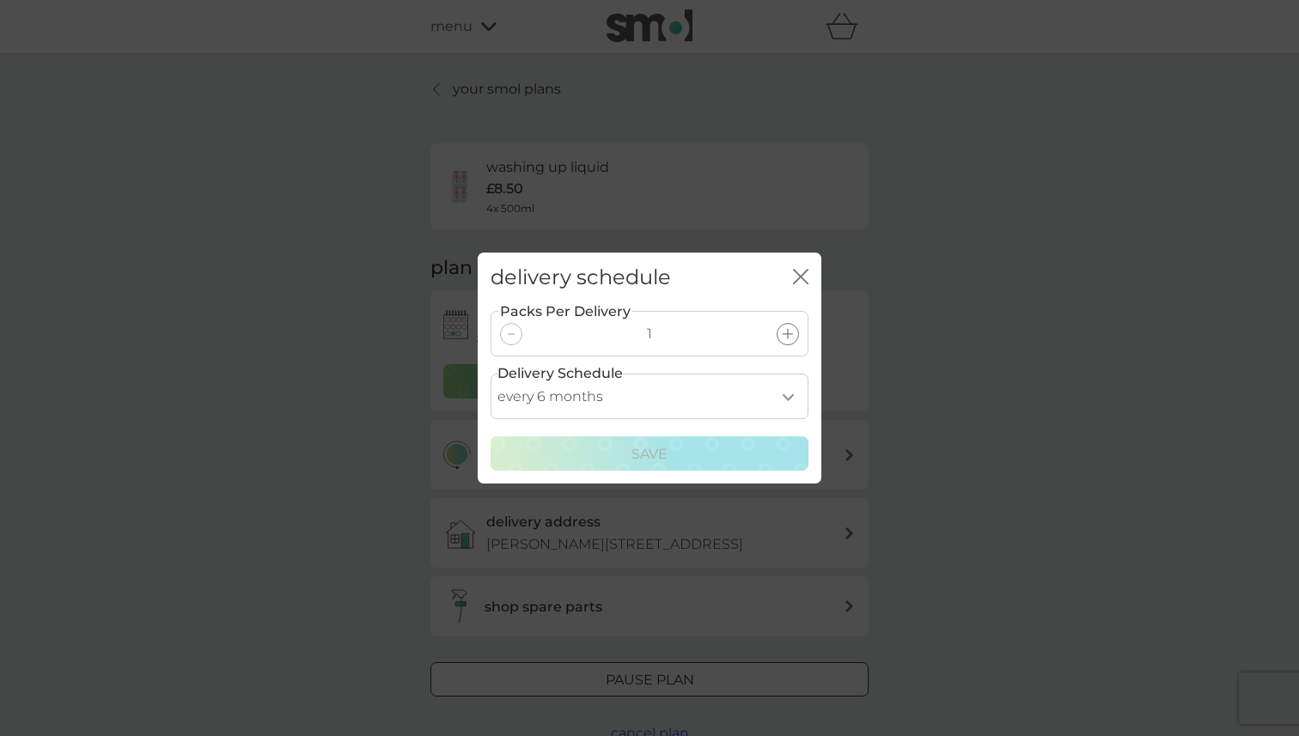
click at [789, 400] on select "every 1 month every 2 months every 3 months every 4 months every 5 months every…" at bounding box center [649, 397] width 318 height 46
select select "7"
click at [490, 374] on select "every 1 month every 2 months every 3 months every 4 months every 5 months every…" at bounding box center [649, 397] width 318 height 46
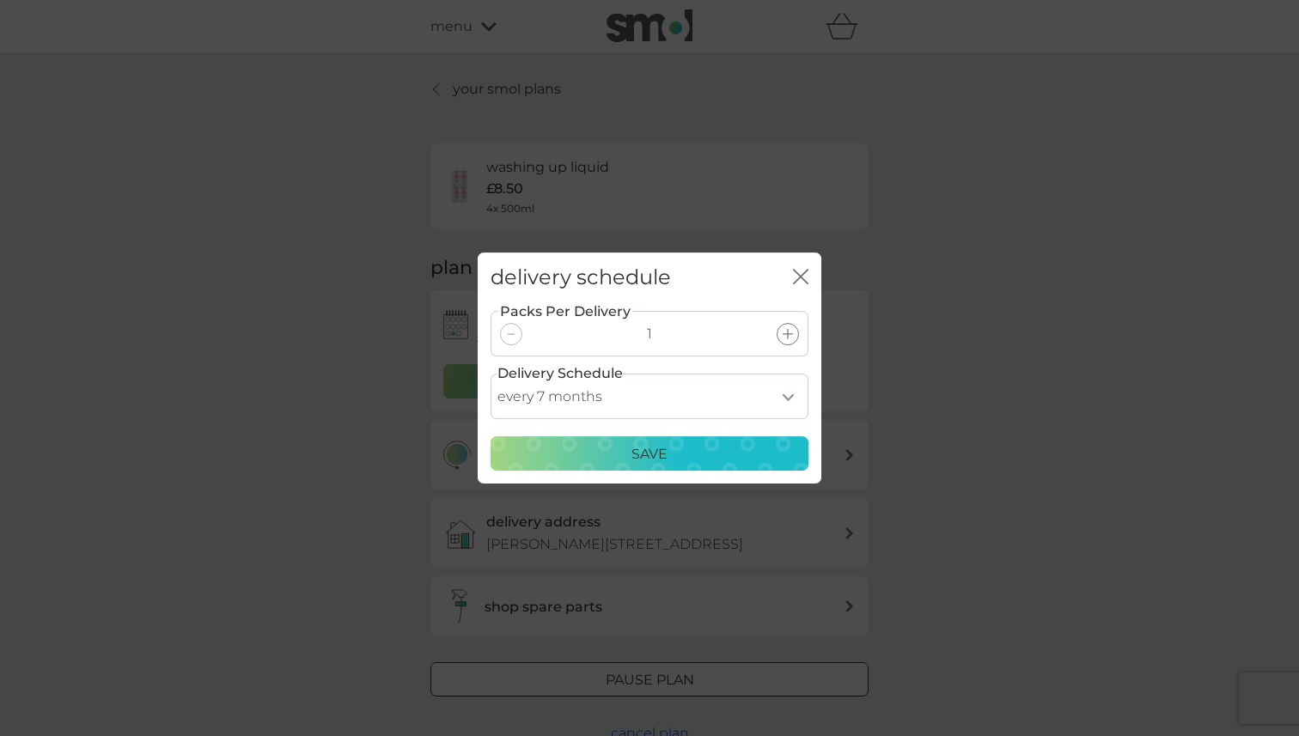
click at [665, 462] on p "Save" at bounding box center [649, 454] width 36 height 22
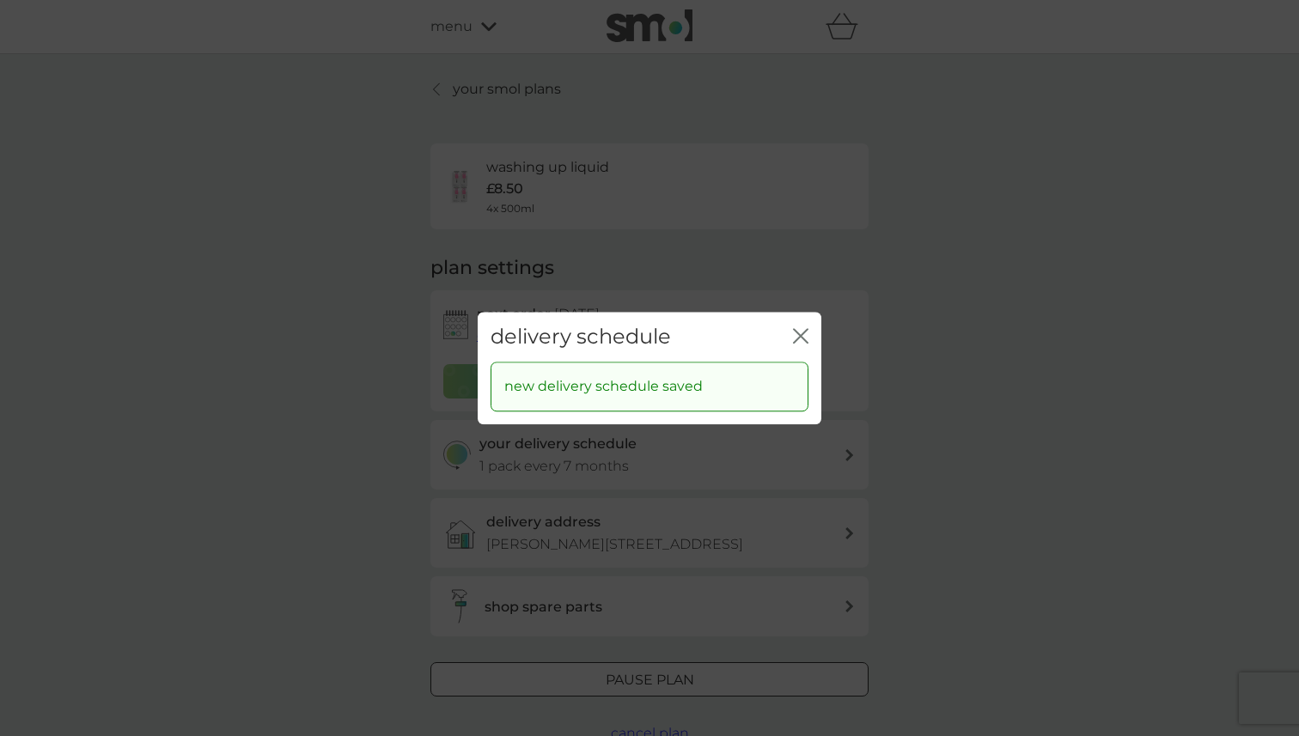
click at [794, 333] on icon "close" at bounding box center [800, 335] width 15 height 15
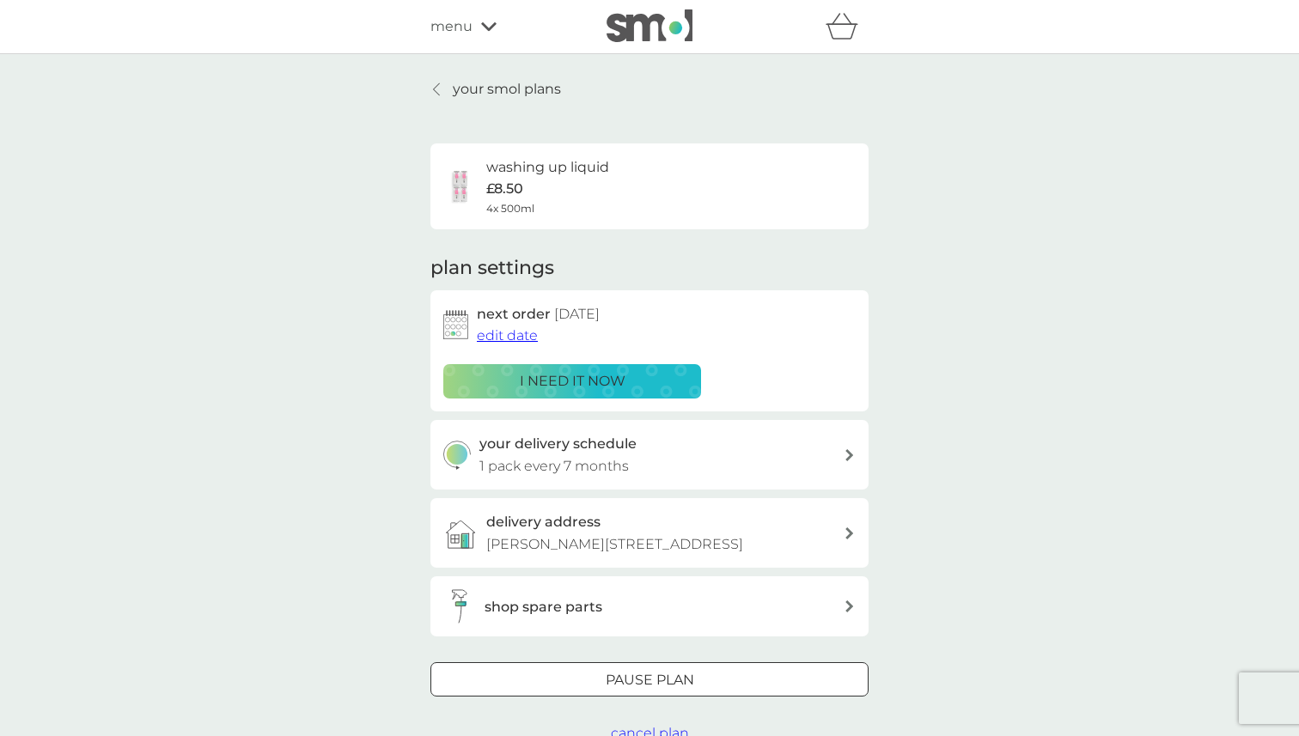
click at [456, 89] on p "your smol plans" at bounding box center [507, 89] width 108 height 22
